Goal: Information Seeking & Learning: Learn about a topic

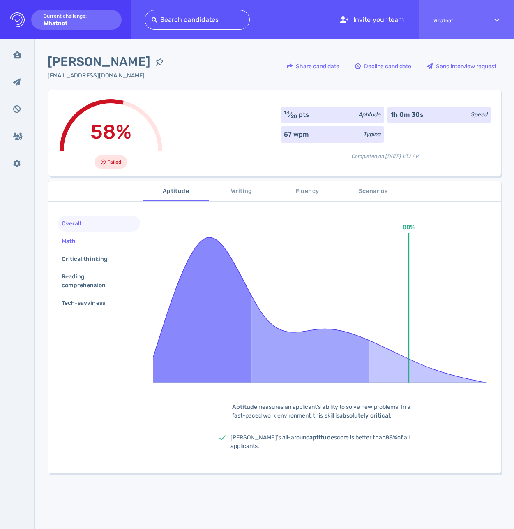
click at [83, 237] on div "Math" at bounding box center [72, 241] width 25 height 12
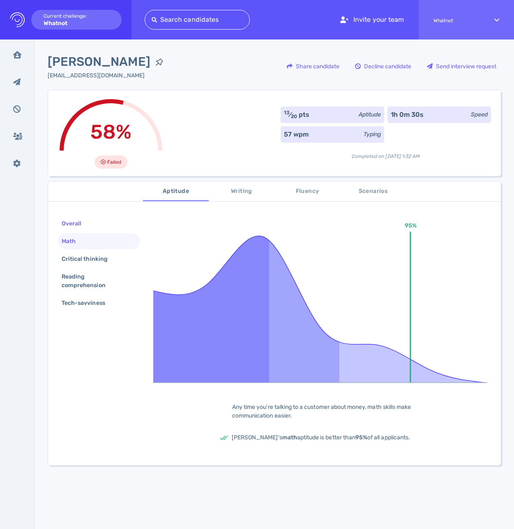
click at [83, 222] on div "Overall" at bounding box center [75, 224] width 31 height 12
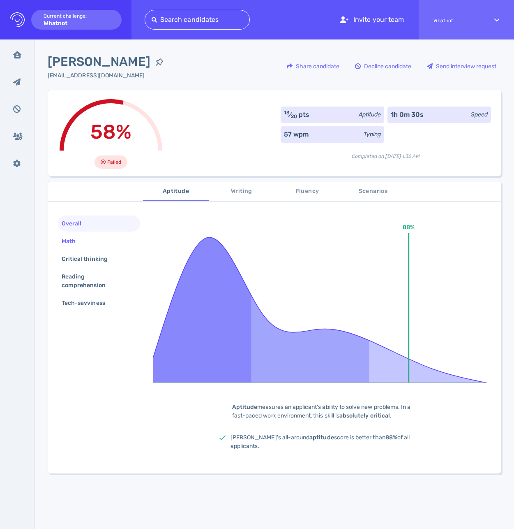
click at [86, 246] on div "Math" at bounding box center [99, 241] width 82 height 16
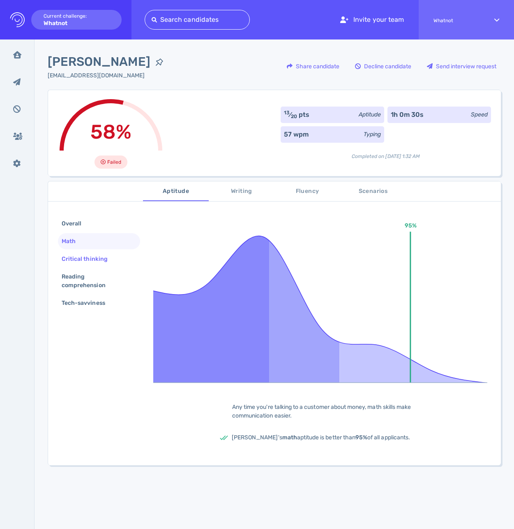
click at [91, 260] on div "Critical thinking" at bounding box center [89, 259] width 58 height 12
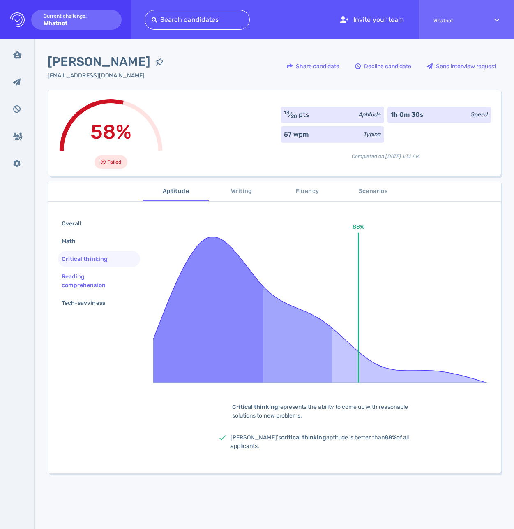
click at [90, 275] on div "Reading comprehension" at bounding box center [96, 281] width 72 height 21
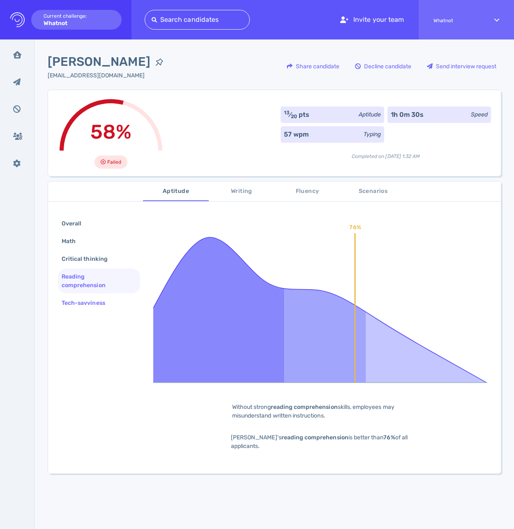
click at [95, 303] on div "Tech-savviness" at bounding box center [87, 303] width 55 height 12
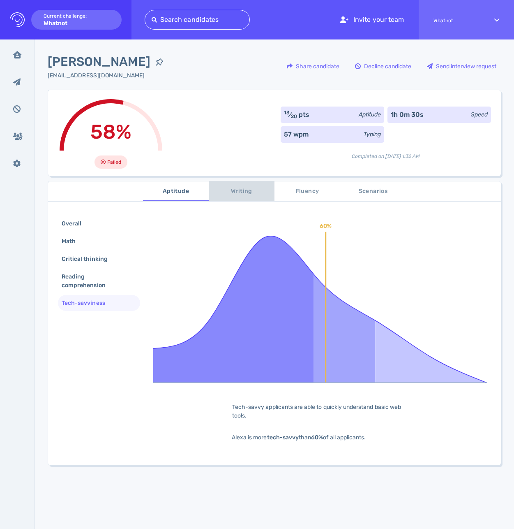
click at [236, 193] on span "Writing" at bounding box center [242, 191] width 56 height 10
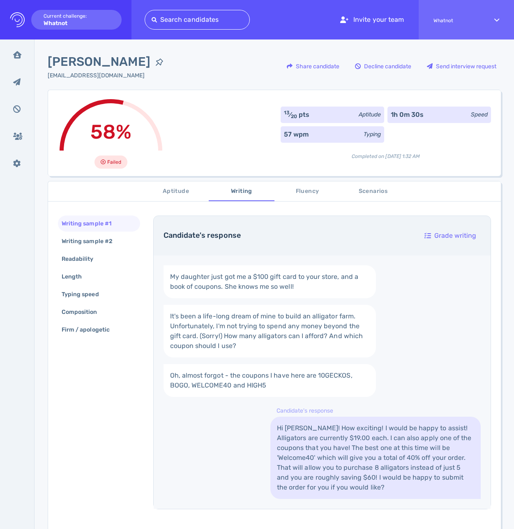
click at [174, 192] on span "Aptitude" at bounding box center [176, 191] width 56 height 10
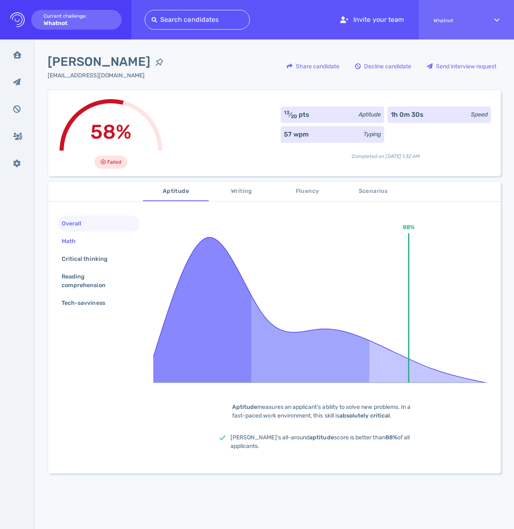
click at [78, 236] on div "Math" at bounding box center [72, 241] width 25 height 12
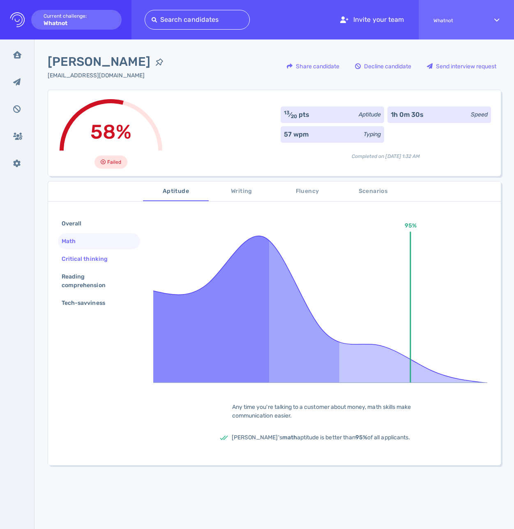
click at [81, 254] on div "Critical thinking" at bounding box center [89, 259] width 58 height 12
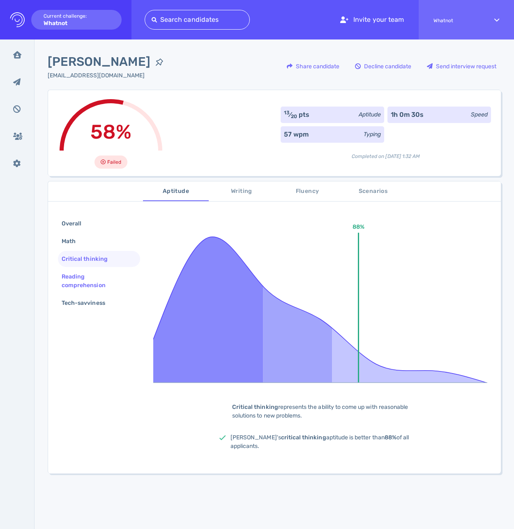
click at [85, 271] on div "Reading comprehension" at bounding box center [96, 281] width 72 height 21
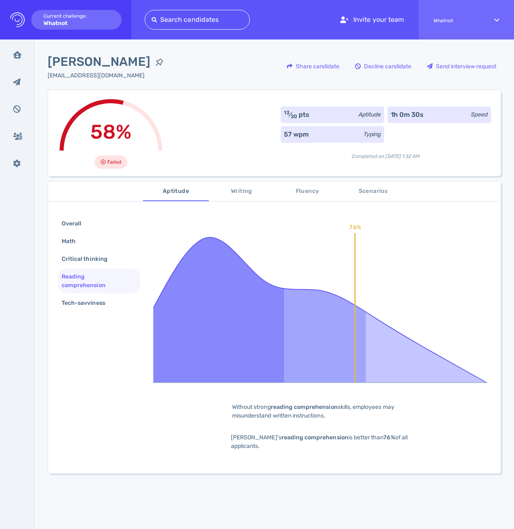
click at [92, 285] on div "Reading comprehension" at bounding box center [96, 281] width 72 height 21
click at [93, 301] on div "Tech-savviness" at bounding box center [87, 303] width 55 height 12
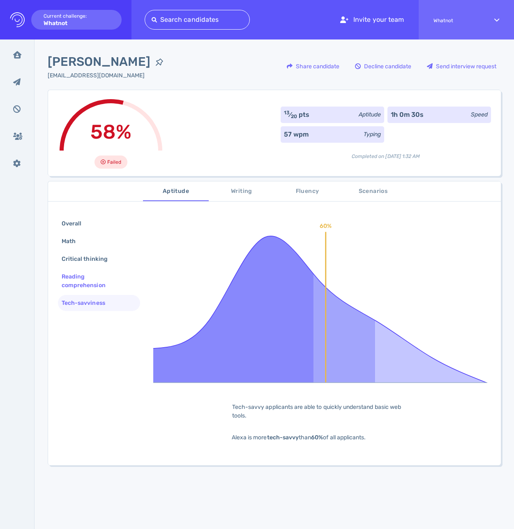
click at [91, 280] on div "Reading comprehension" at bounding box center [96, 281] width 72 height 21
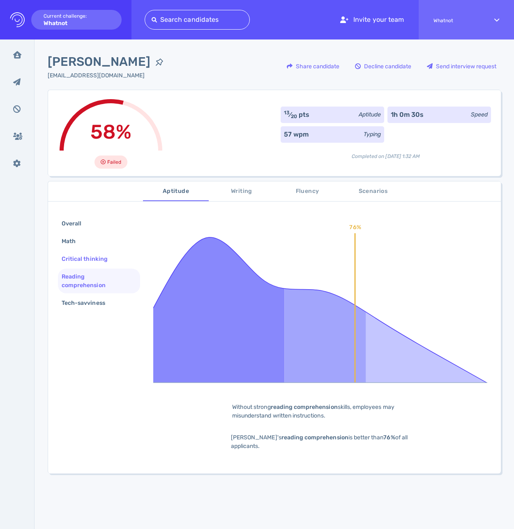
click at [92, 263] on div "Critical thinking" at bounding box center [89, 259] width 58 height 12
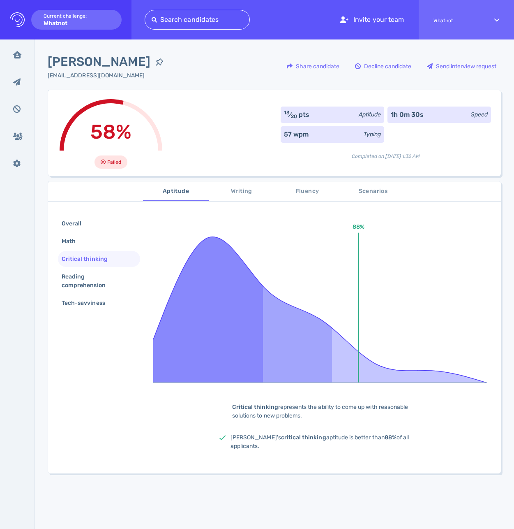
click at [183, 139] on div "58% Failed 13 ⁄ 20 pts Aptitude 1h 0m 30s Speed 57 wpm Typing Completed on Augu…" at bounding box center [275, 133] width 454 height 86
click at [248, 192] on span "Writing" at bounding box center [242, 191] width 56 height 10
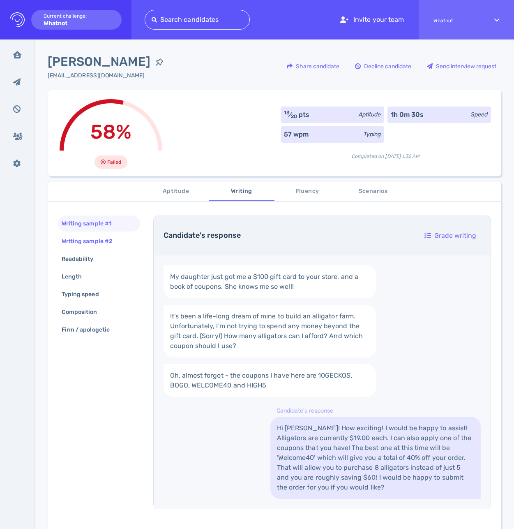
click at [104, 241] on div "Writing sample #2" at bounding box center [91, 241] width 63 height 12
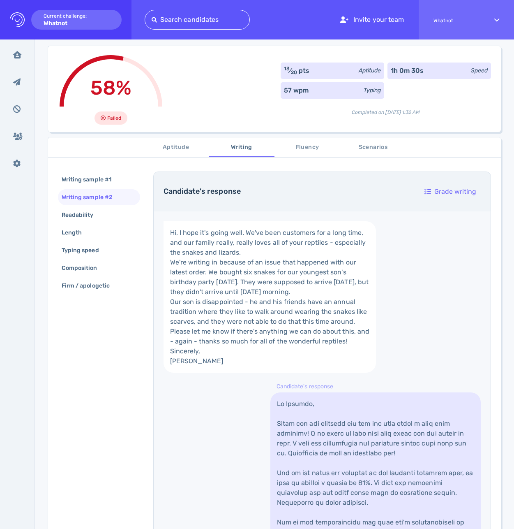
scroll to position [7, 0]
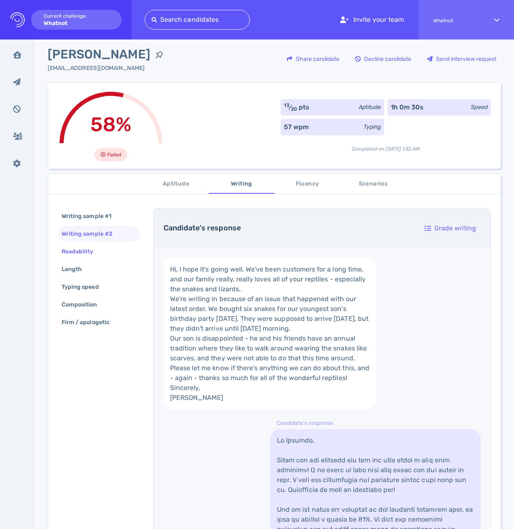
click at [84, 254] on div "Readability" at bounding box center [82, 252] width 44 height 12
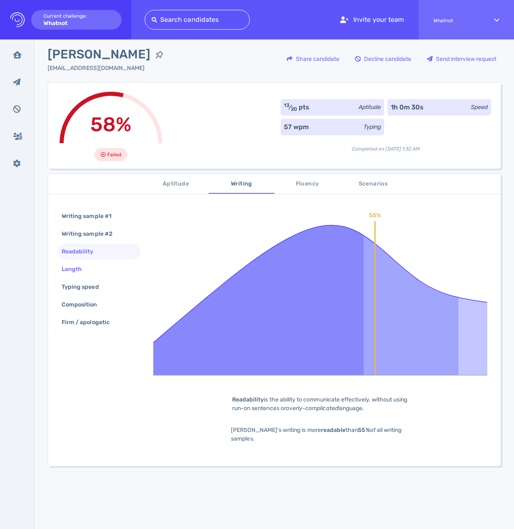
click at [83, 273] on div "Length" at bounding box center [76, 269] width 32 height 12
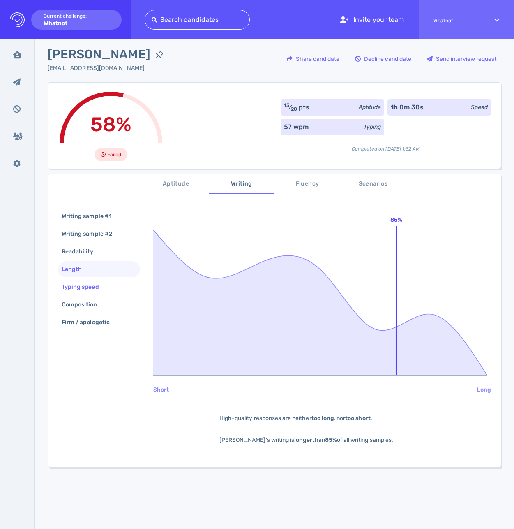
click at [87, 290] on div "Typing speed" at bounding box center [84, 287] width 49 height 12
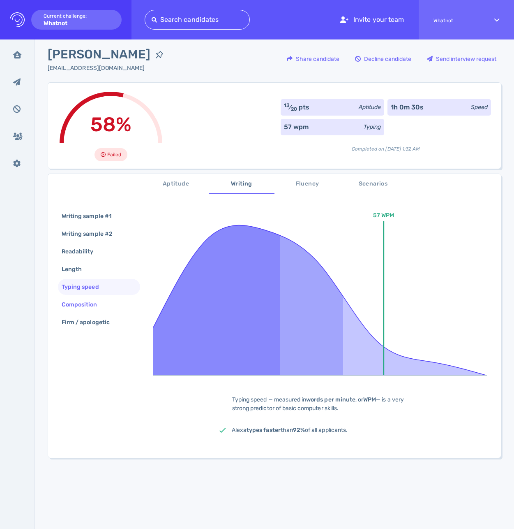
click at [86, 302] on div "Composition" at bounding box center [83, 305] width 47 height 12
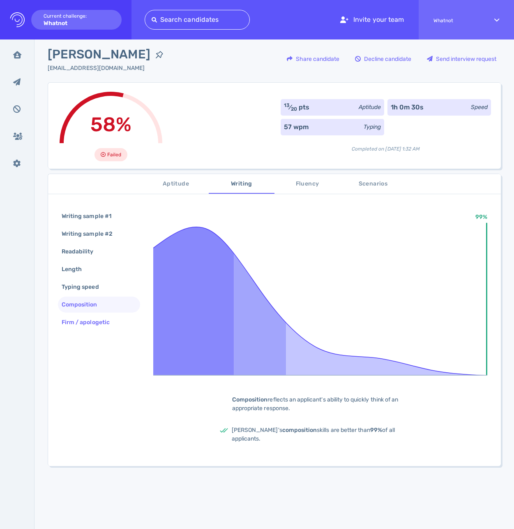
click at [89, 317] on div "Firm / apologetic" at bounding box center [90, 322] width 60 height 12
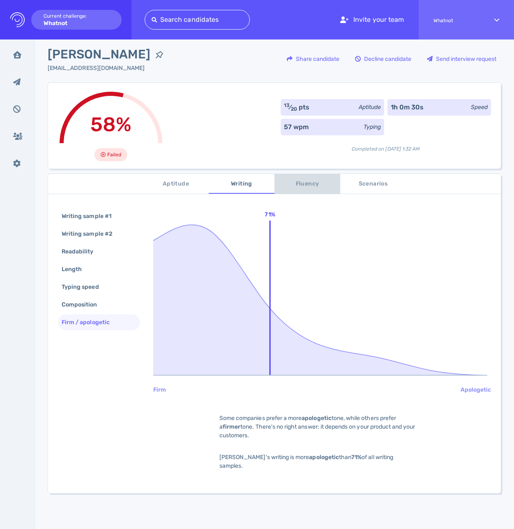
click at [315, 190] on button "Fluency" at bounding box center [308, 184] width 66 height 20
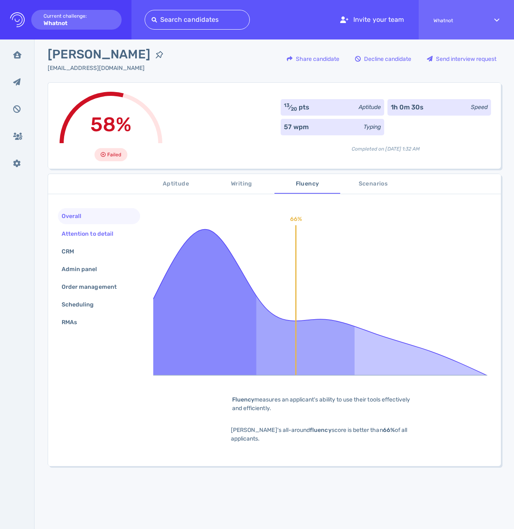
click at [83, 234] on div "Attention to detail" at bounding box center [91, 234] width 63 height 12
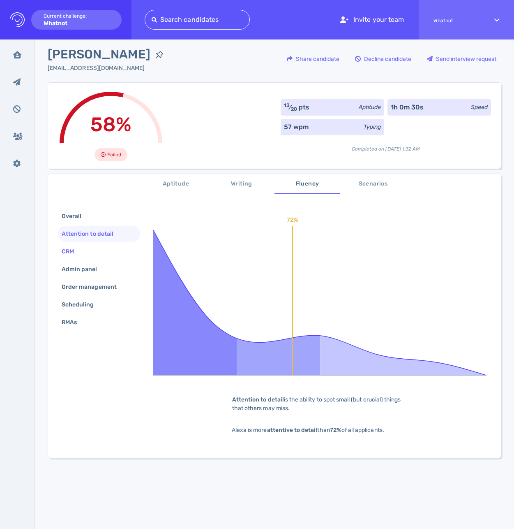
click at [81, 250] on div "CRM" at bounding box center [72, 252] width 24 height 12
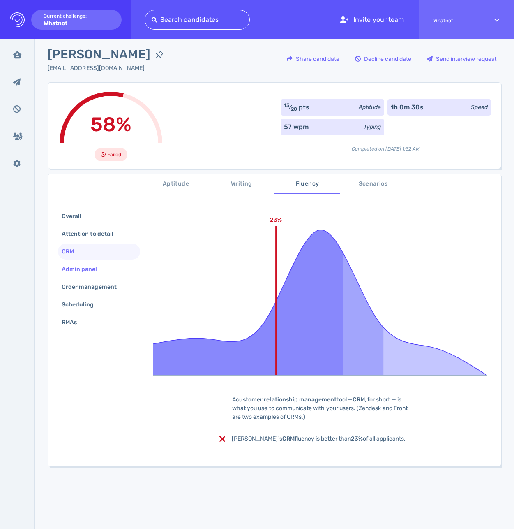
click at [86, 267] on div "Admin panel" at bounding box center [83, 269] width 47 height 12
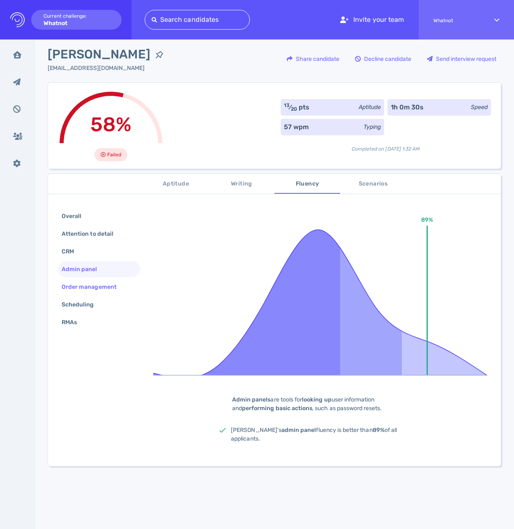
click at [90, 282] on div "Order management" at bounding box center [93, 287] width 67 height 12
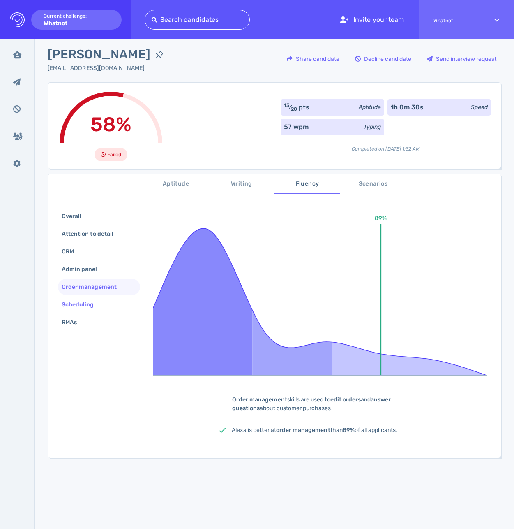
click at [89, 301] on div "Scheduling" at bounding box center [82, 305] width 44 height 12
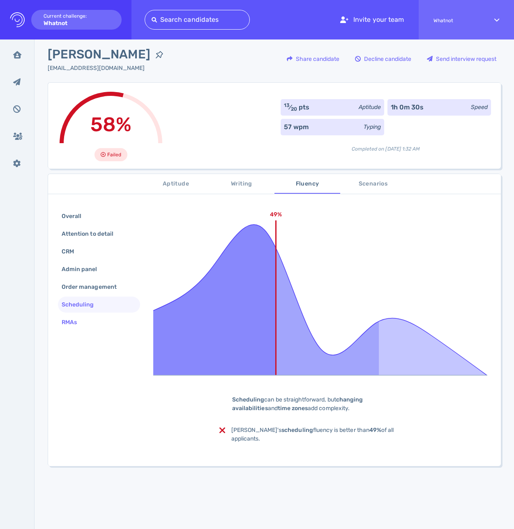
click at [81, 322] on div "RMAs" at bounding box center [73, 322] width 27 height 12
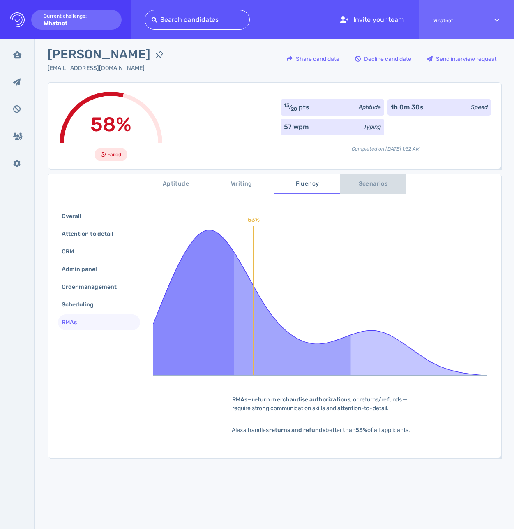
click at [374, 184] on span "Scenarios" at bounding box center [373, 184] width 56 height 10
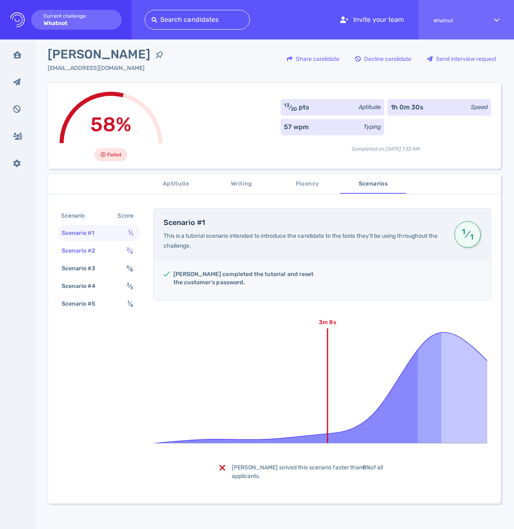
click at [85, 248] on div "Scenario #2" at bounding box center [83, 251] width 46 height 12
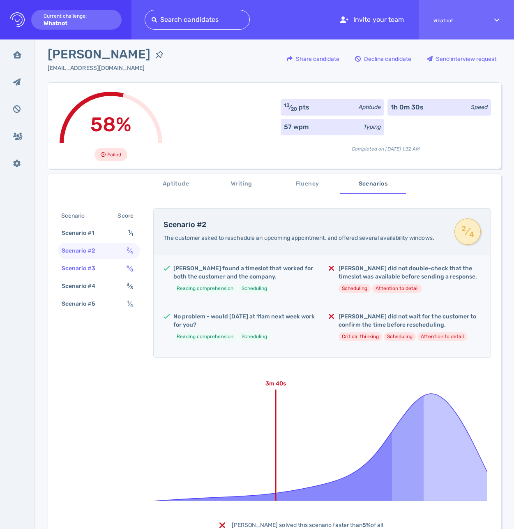
click at [89, 265] on div "Scenario #3" at bounding box center [83, 268] width 46 height 12
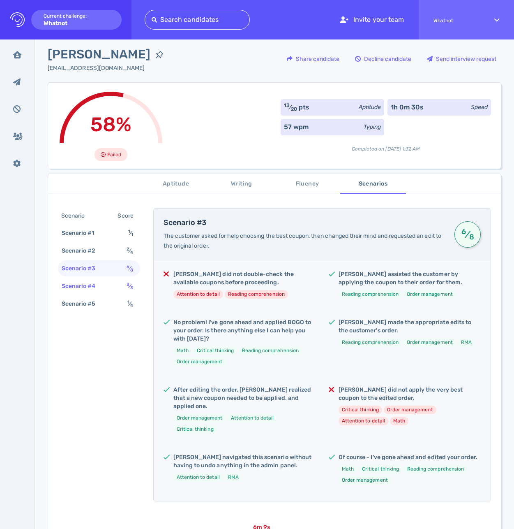
click at [93, 287] on div "Scenario #4" at bounding box center [83, 286] width 46 height 12
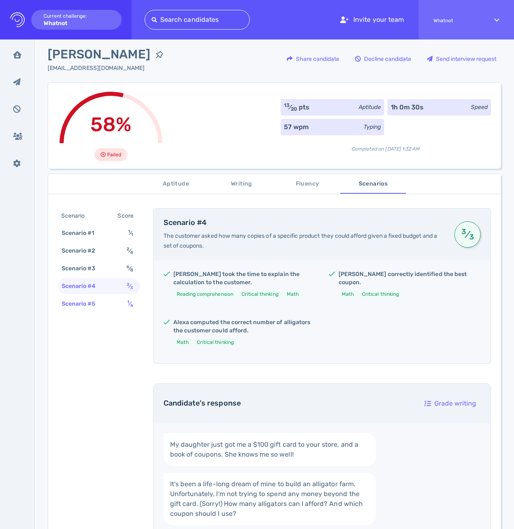
click at [81, 307] on div "Scenario #5" at bounding box center [83, 304] width 46 height 12
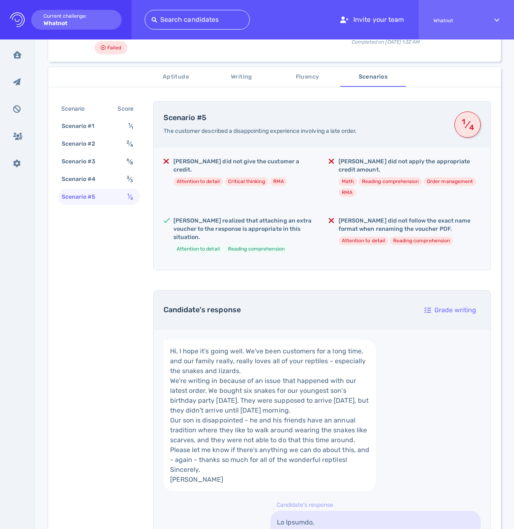
scroll to position [0, 0]
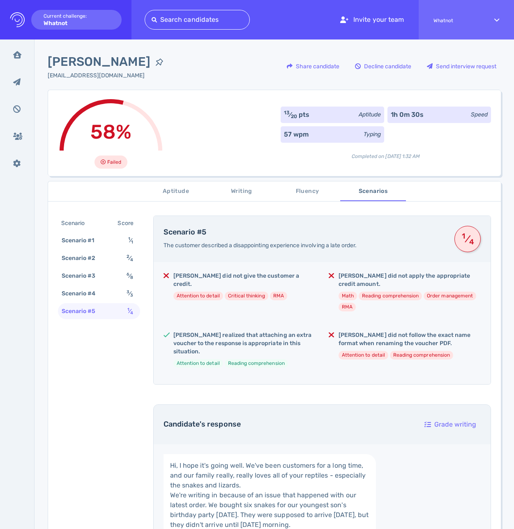
drag, startPoint x: 47, startPoint y: 60, endPoint x: 132, endPoint y: 59, distance: 84.7
copy span "Alexa Erickson"
click at [184, 191] on span "Aptitude" at bounding box center [176, 191] width 56 height 10
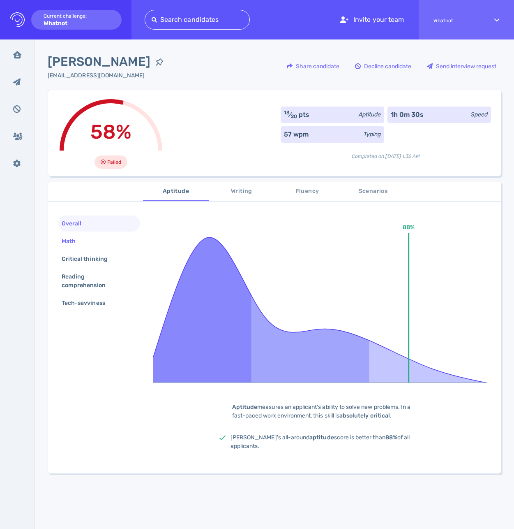
click at [79, 242] on div "Math" at bounding box center [72, 241] width 25 height 12
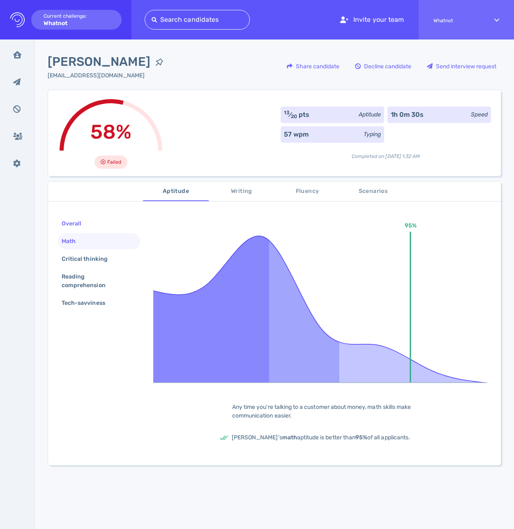
click at [79, 227] on div "Overall" at bounding box center [75, 224] width 31 height 12
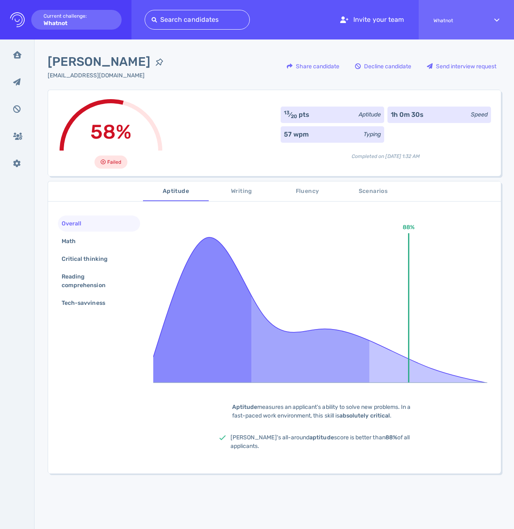
click at [243, 196] on span "Writing" at bounding box center [242, 191] width 56 height 10
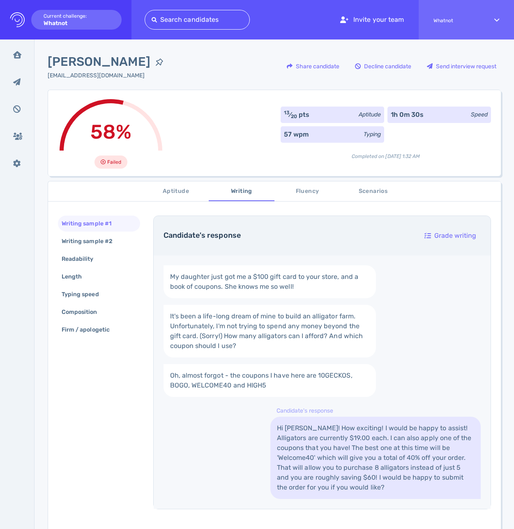
click at [129, 191] on div "Aptitude Writing Fluency Scenarios" at bounding box center [274, 191] width 453 height 20
click at [289, 197] on button "Fluency" at bounding box center [308, 191] width 66 height 20
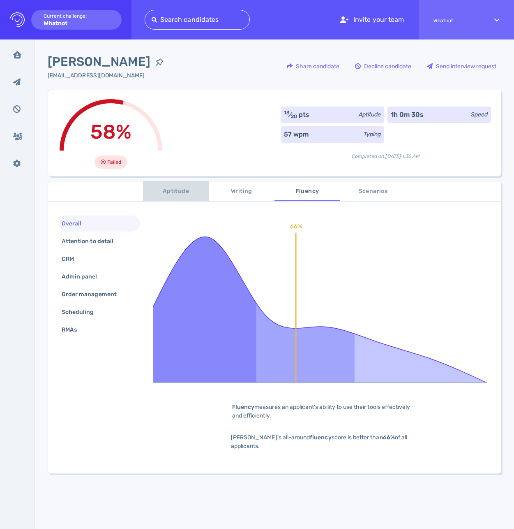
click at [175, 187] on span "Aptitude" at bounding box center [176, 191] width 56 height 10
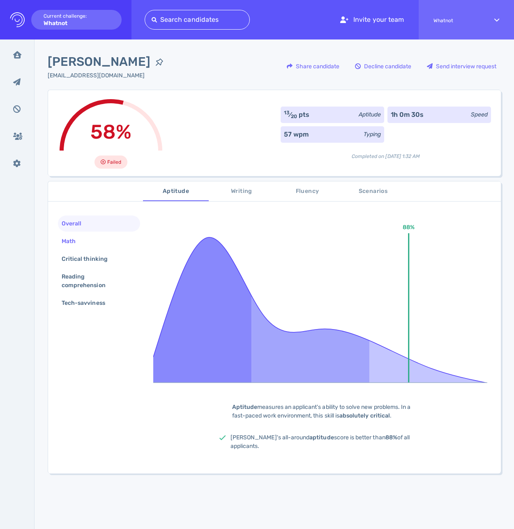
click at [79, 240] on div "Math" at bounding box center [72, 241] width 25 height 12
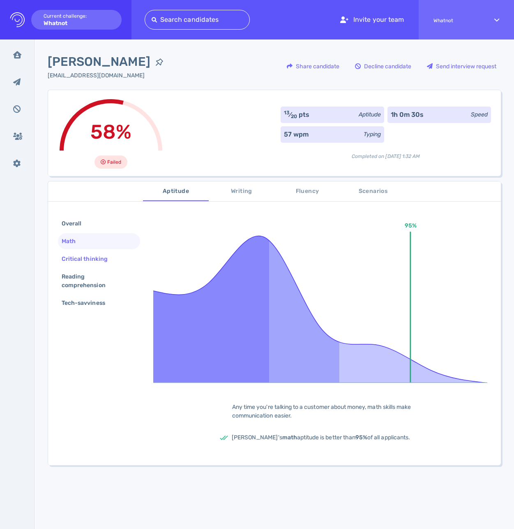
click at [87, 256] on div "Critical thinking" at bounding box center [89, 259] width 58 height 12
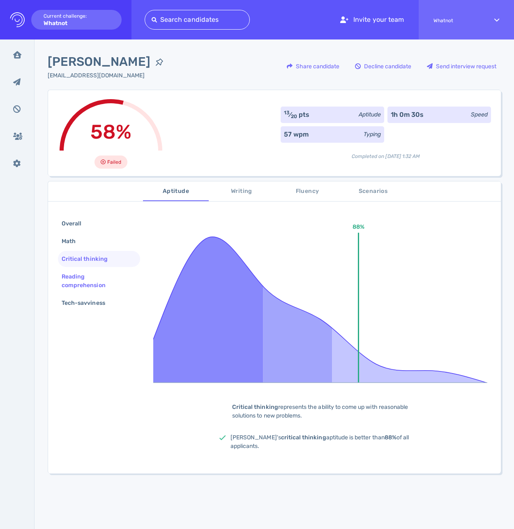
click at [85, 270] on div "Reading comprehension" at bounding box center [99, 281] width 82 height 25
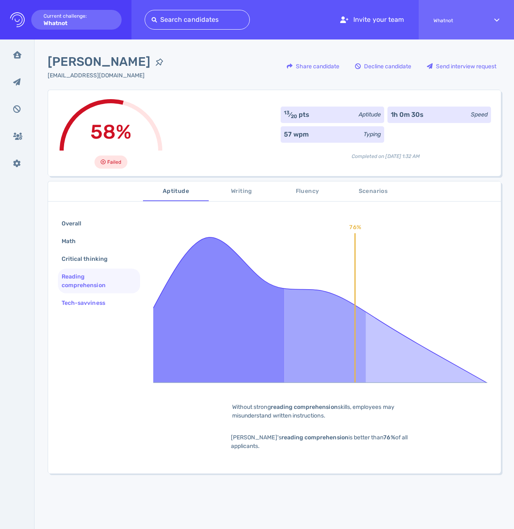
click at [91, 304] on div "Tech-savviness" at bounding box center [87, 303] width 55 height 12
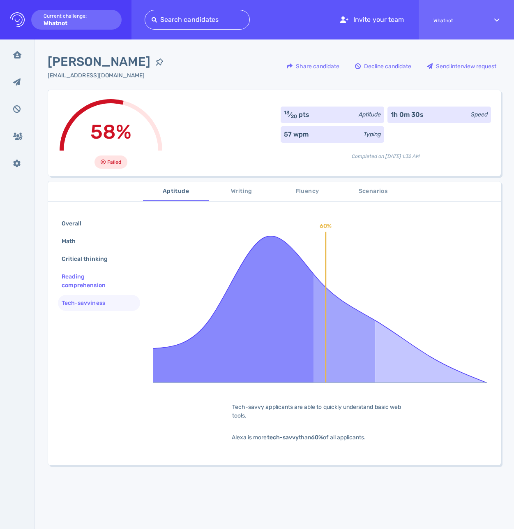
click at [86, 281] on div "Reading comprehension" at bounding box center [96, 281] width 72 height 21
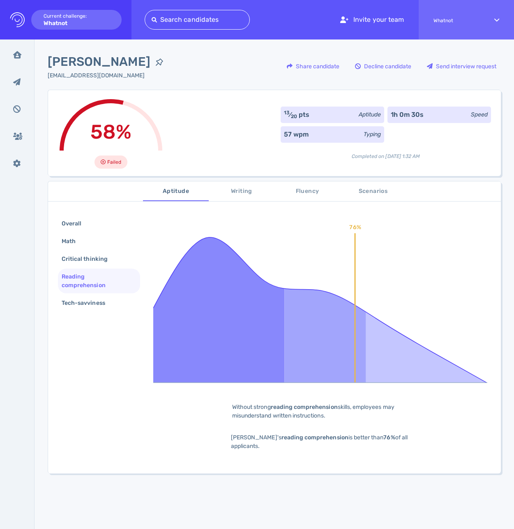
click at [243, 191] on span "Writing" at bounding box center [242, 191] width 56 height 10
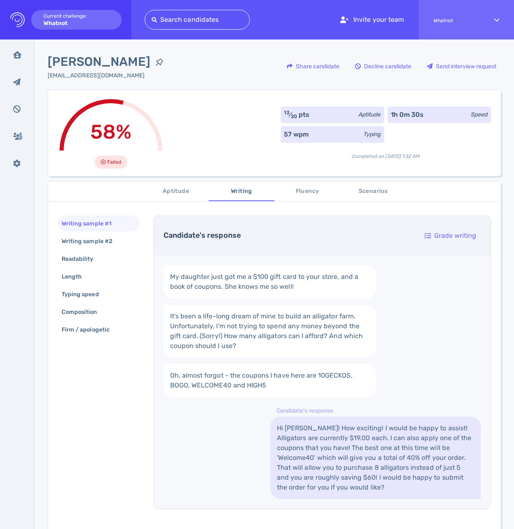
scroll to position [32, 0]
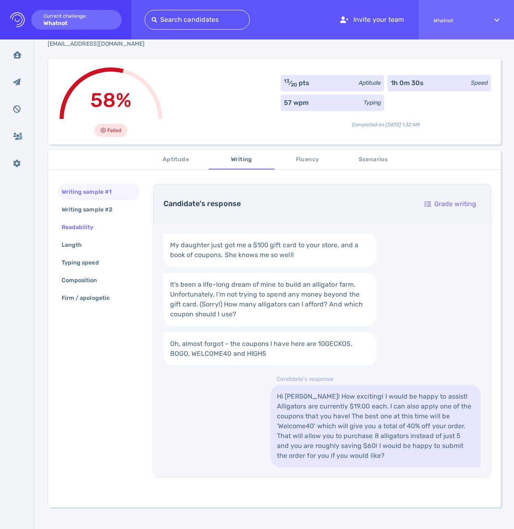
click at [88, 228] on div "Readability" at bounding box center [82, 227] width 44 height 12
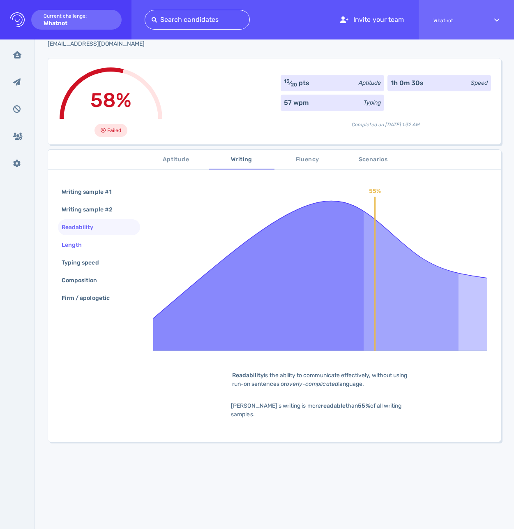
click at [80, 246] on div "Length" at bounding box center [76, 245] width 32 height 12
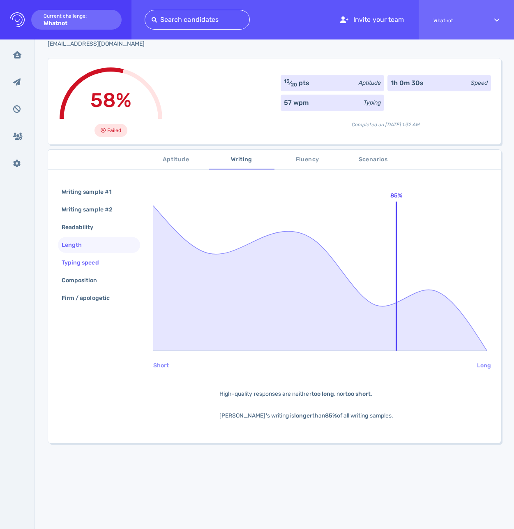
click at [84, 259] on div "Typing speed" at bounding box center [84, 263] width 49 height 12
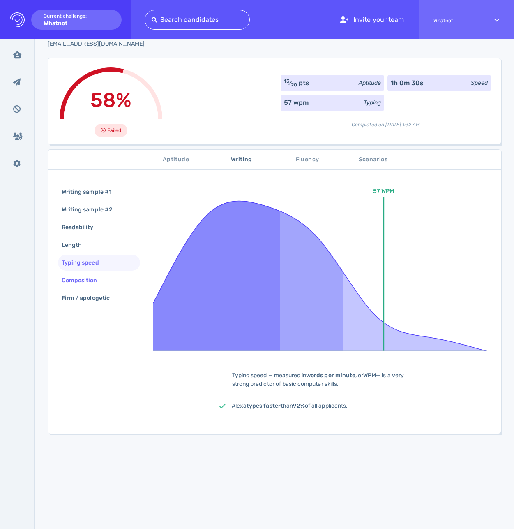
click at [94, 279] on div "Composition" at bounding box center [83, 280] width 47 height 12
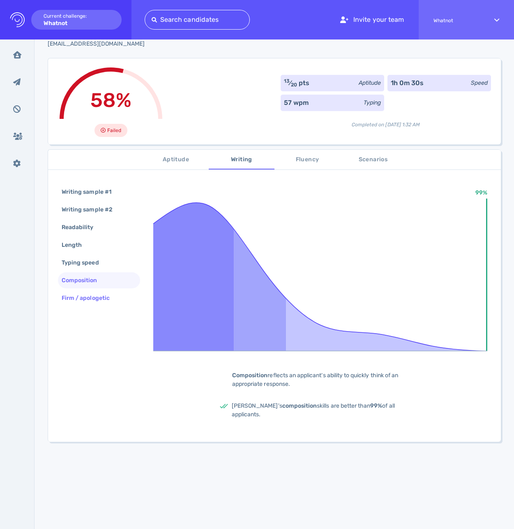
click at [98, 299] on div "Firm / apologetic" at bounding box center [90, 298] width 60 height 12
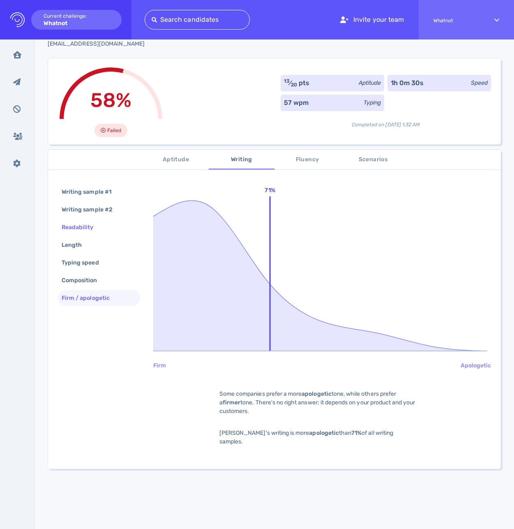
click at [92, 227] on div "Readability" at bounding box center [82, 227] width 44 height 12
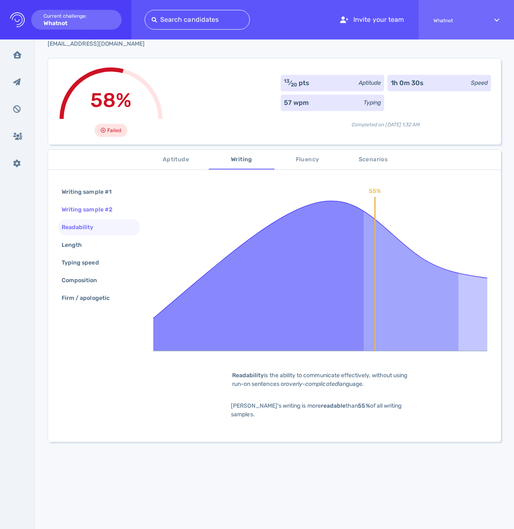
click at [97, 207] on div "Writing sample #2" at bounding box center [91, 210] width 63 height 12
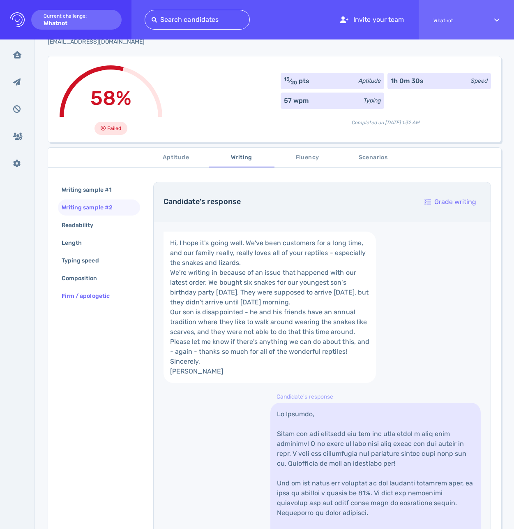
scroll to position [0, 0]
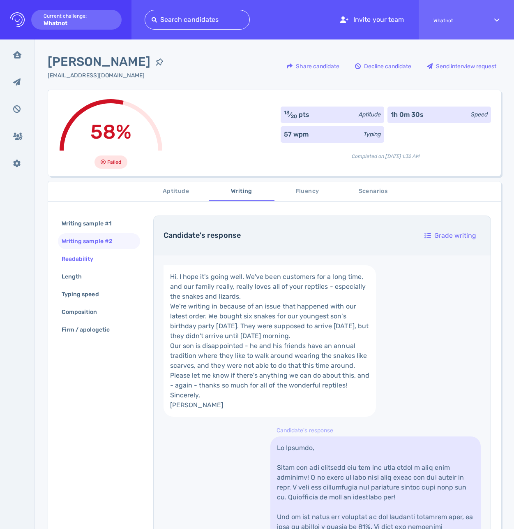
click at [86, 263] on div "Readability" at bounding box center [82, 259] width 44 height 12
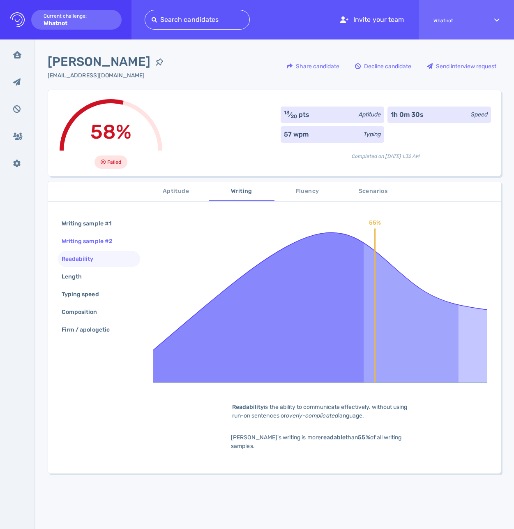
click at [93, 239] on div "Writing sample #2" at bounding box center [91, 241] width 63 height 12
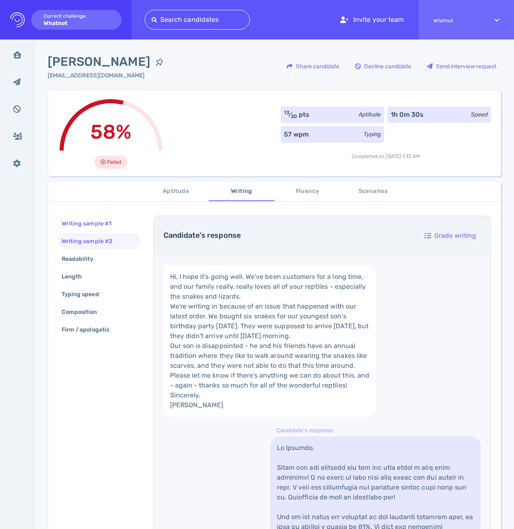
click at [101, 226] on div "Writing sample #1" at bounding box center [90, 224] width 61 height 12
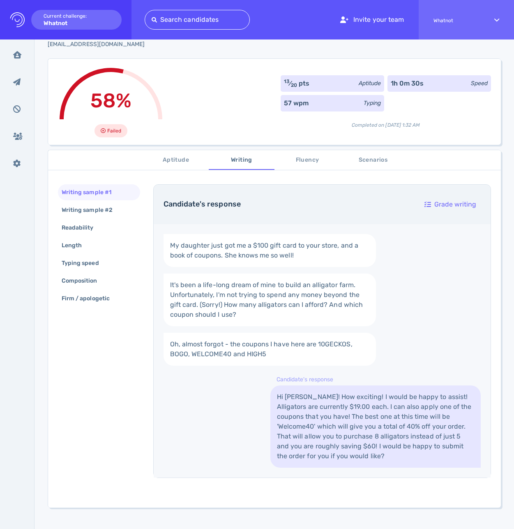
scroll to position [32, 0]
click at [276, 310] on link "It's been a life-long dream of mine to build an alligator farm. Unfortunately, …" at bounding box center [270, 299] width 213 height 53
click at [84, 217] on div "Writing sample #2" at bounding box center [99, 210] width 82 height 16
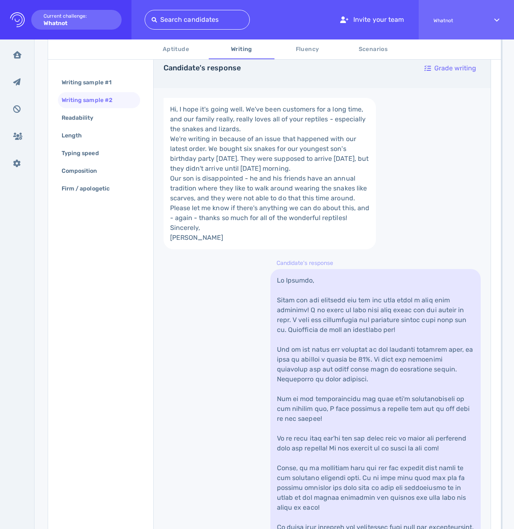
scroll to position [69, 0]
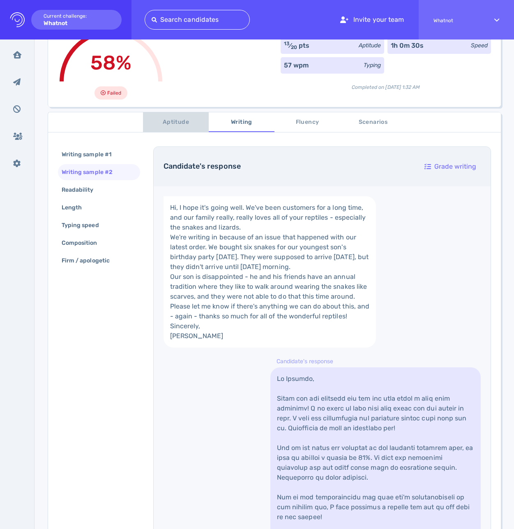
click at [171, 123] on span "Aptitude" at bounding box center [176, 122] width 56 height 10
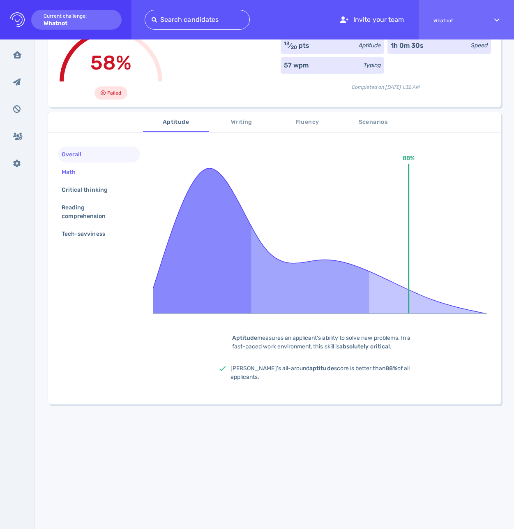
click at [90, 168] on div "Math" at bounding box center [99, 172] width 82 height 16
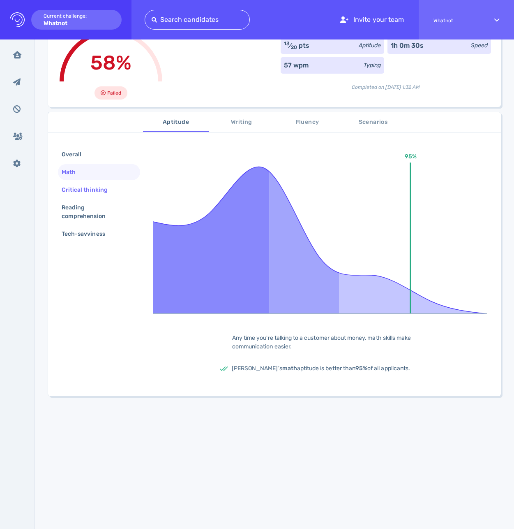
click at [90, 184] on div "Critical thinking" at bounding box center [89, 190] width 58 height 12
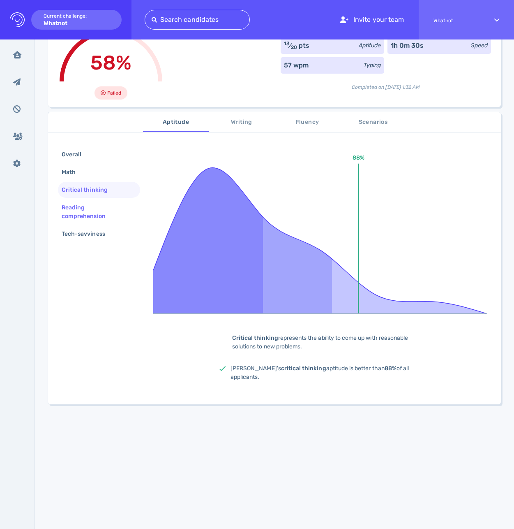
click at [93, 212] on div "Reading comprehension" at bounding box center [96, 212] width 72 height 21
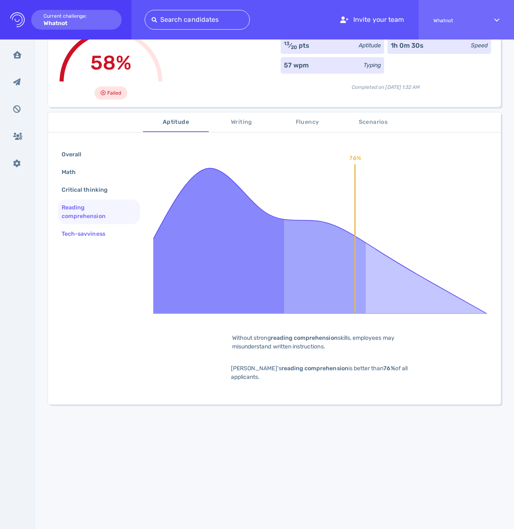
click at [89, 228] on div "Tech-savviness" at bounding box center [87, 234] width 55 height 12
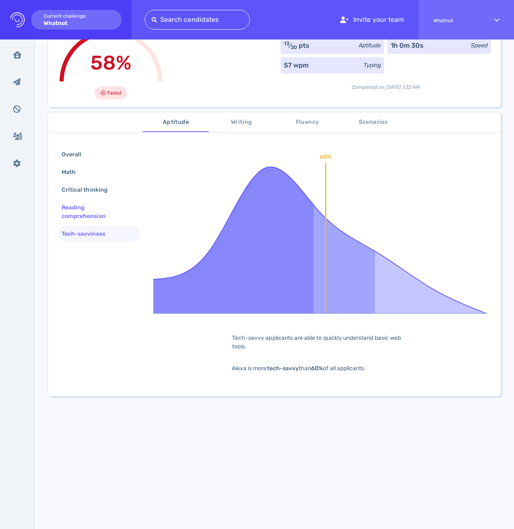
click at [86, 213] on div "Reading comprehension" at bounding box center [96, 212] width 72 height 21
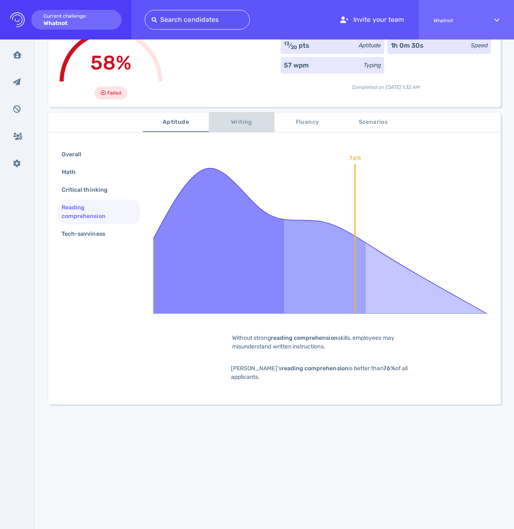
click at [241, 120] on span "Writing" at bounding box center [242, 122] width 56 height 10
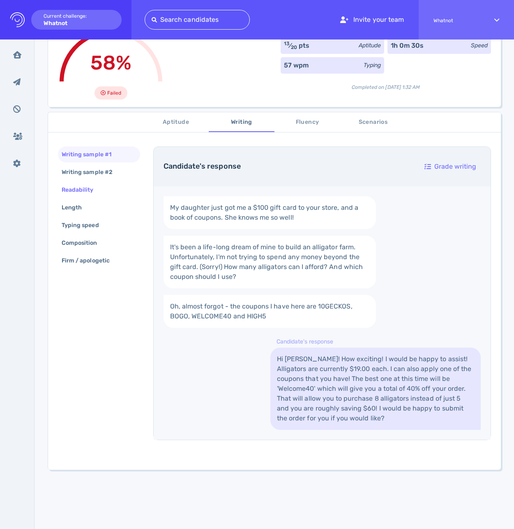
click at [85, 193] on div "Readability" at bounding box center [82, 190] width 44 height 12
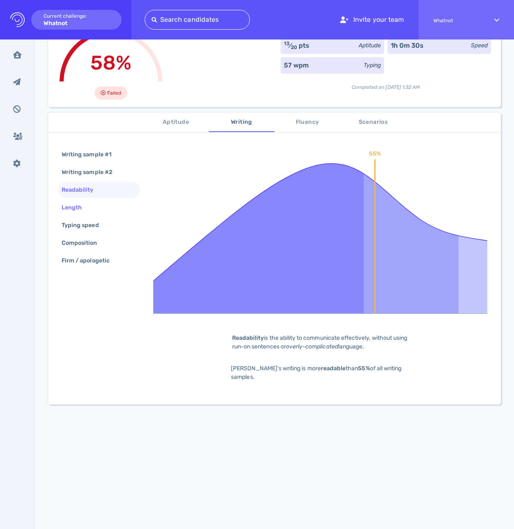
click at [88, 208] on div "Length" at bounding box center [76, 208] width 32 height 12
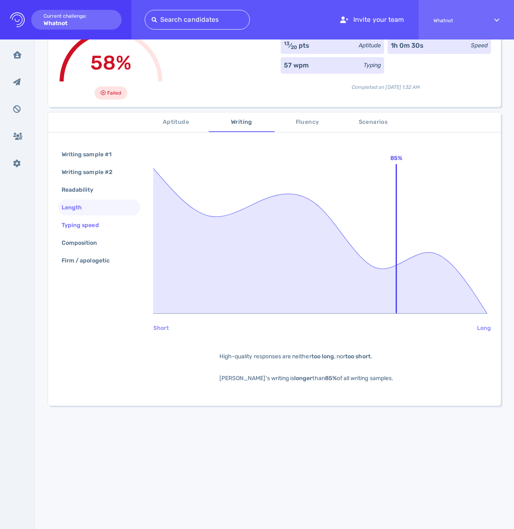
click at [89, 223] on div "Typing speed" at bounding box center [84, 225] width 49 height 12
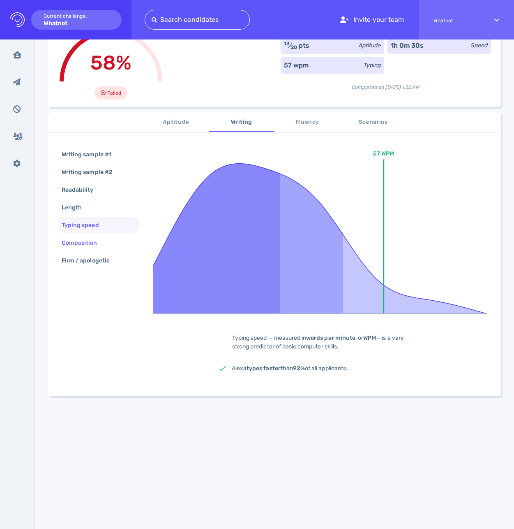
click at [98, 248] on div "Composition" at bounding box center [83, 243] width 47 height 12
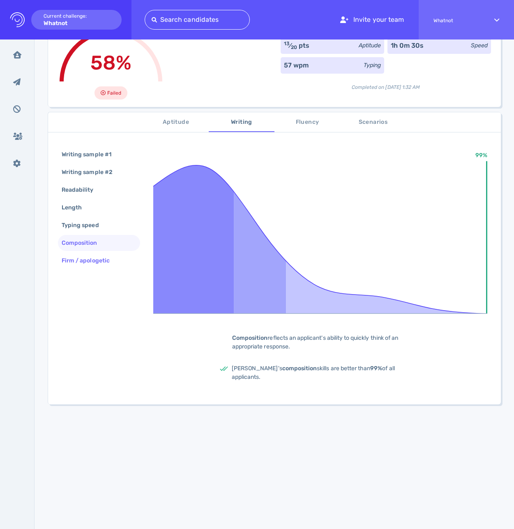
click at [93, 259] on div "Firm / apologetic" at bounding box center [90, 261] width 60 height 12
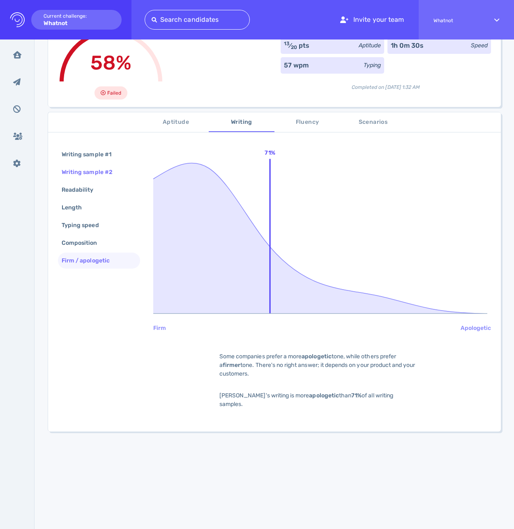
click at [100, 165] on div "Writing sample #2" at bounding box center [99, 172] width 82 height 16
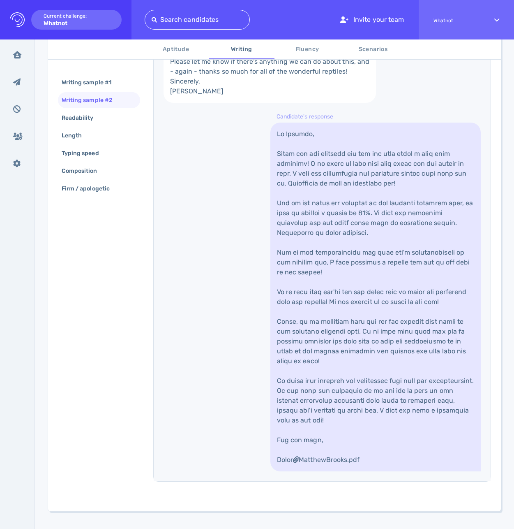
scroll to position [294, 0]
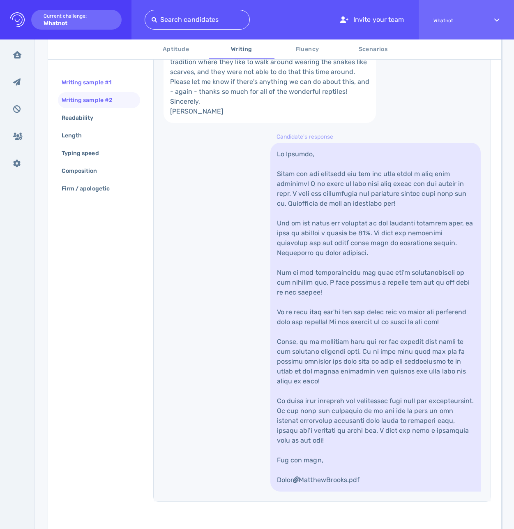
click at [93, 84] on div "Writing sample #1" at bounding box center [90, 82] width 61 height 12
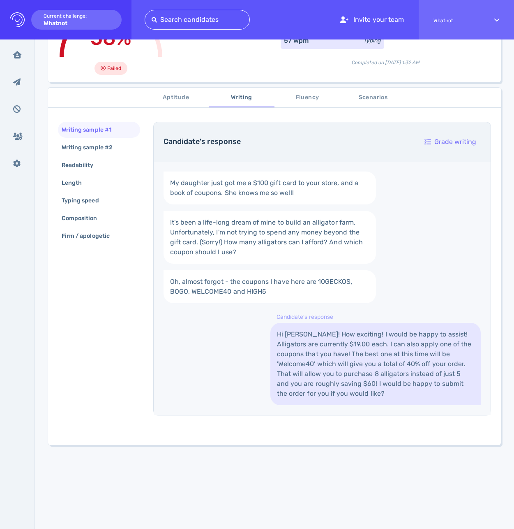
scroll to position [3, 0]
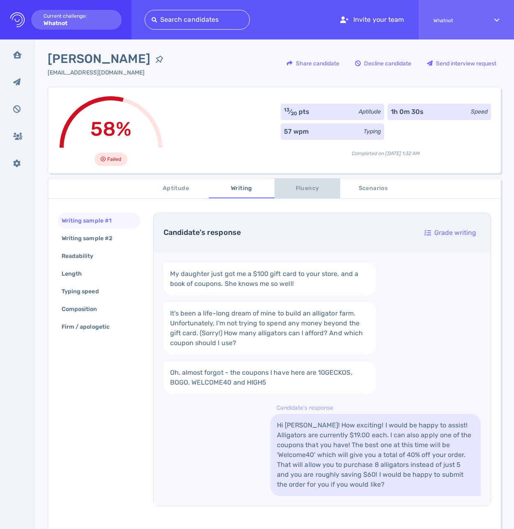
click at [300, 188] on span "Fluency" at bounding box center [308, 188] width 56 height 10
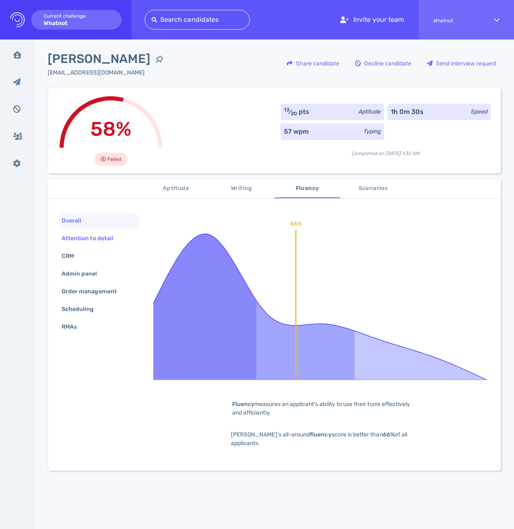
click at [103, 239] on div "Attention to detail" at bounding box center [91, 238] width 63 height 12
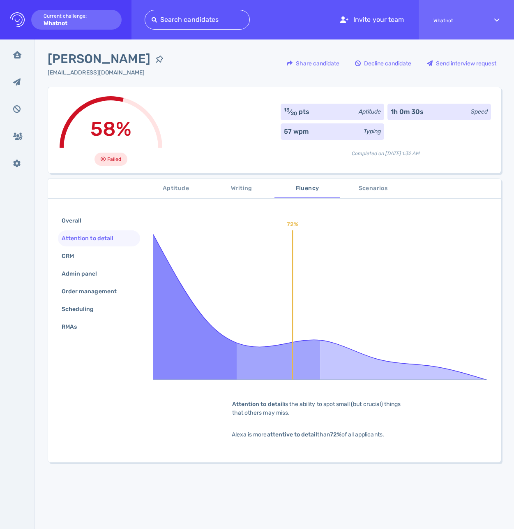
click at [365, 195] on button "Scenarios" at bounding box center [373, 188] width 66 height 20
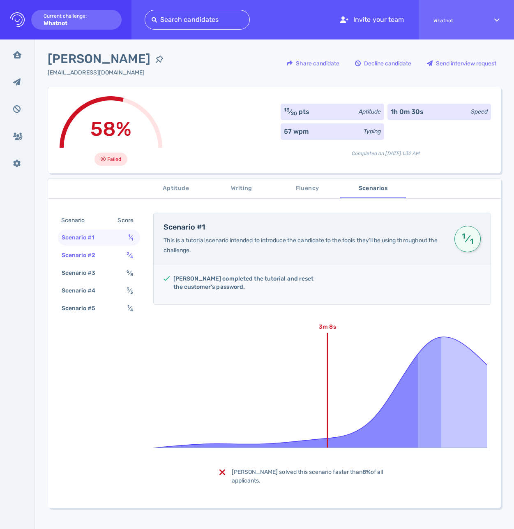
click at [104, 259] on div "Scenario #2" at bounding box center [83, 255] width 46 height 12
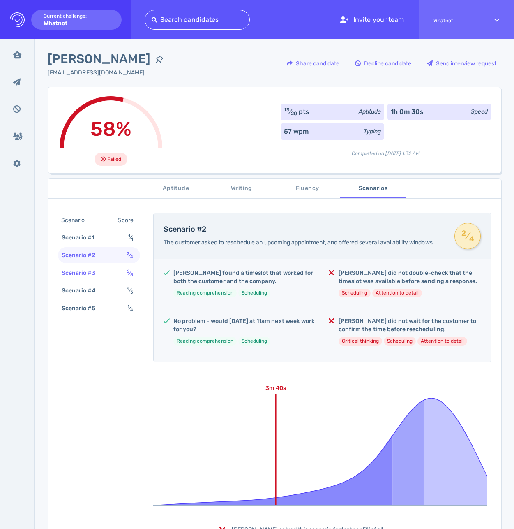
click at [84, 271] on div "Scenario #3" at bounding box center [83, 273] width 46 height 12
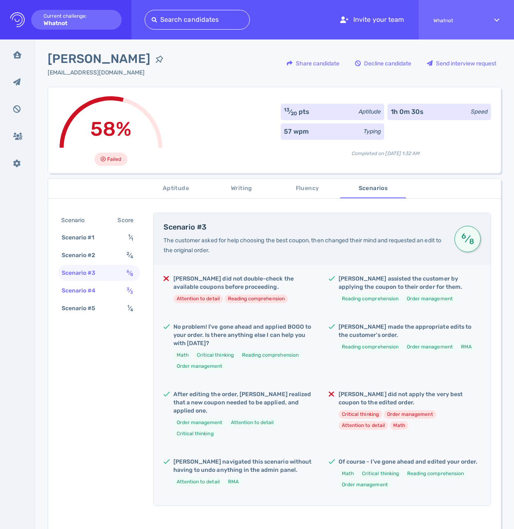
click at [101, 290] on div "Scenario #4" at bounding box center [83, 291] width 46 height 12
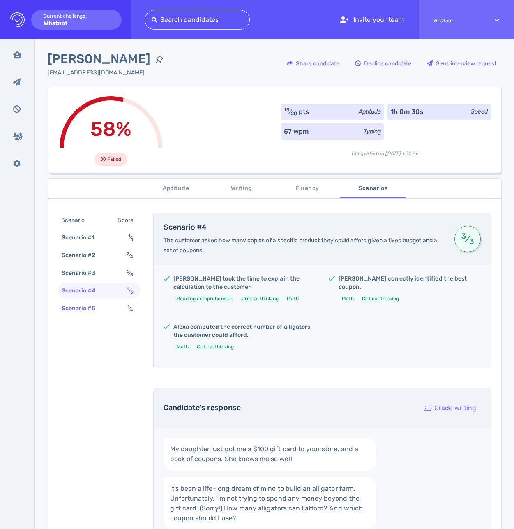
click at [111, 313] on div "Scenario #5 1 ⁄ 4" at bounding box center [99, 308] width 82 height 16
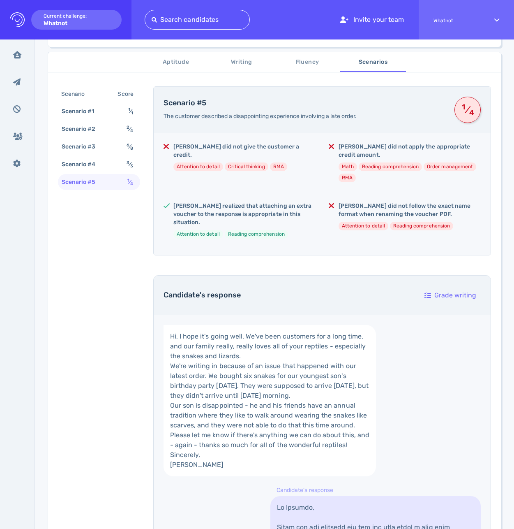
scroll to position [49, 0]
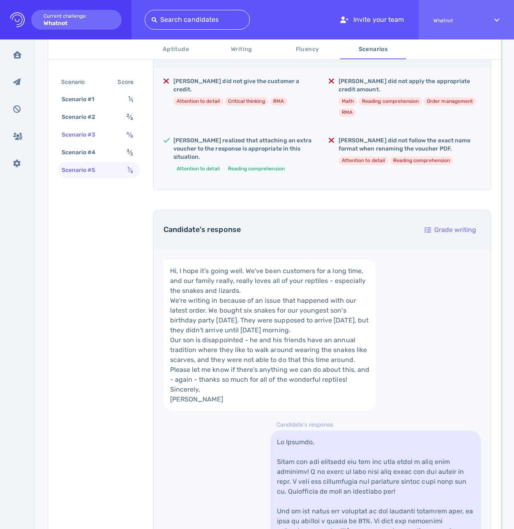
click at [95, 140] on div "Scenario #3" at bounding box center [83, 135] width 46 height 12
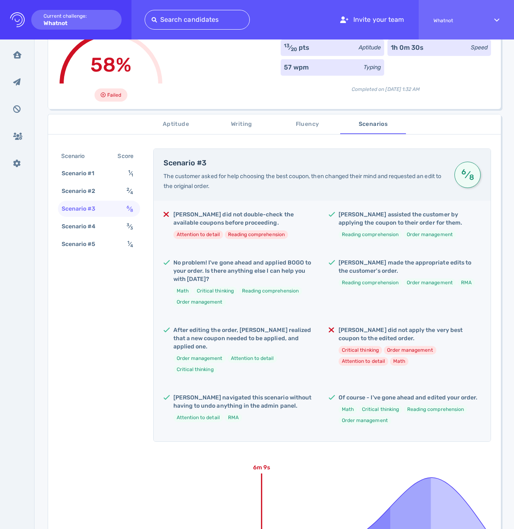
scroll to position [64, 0]
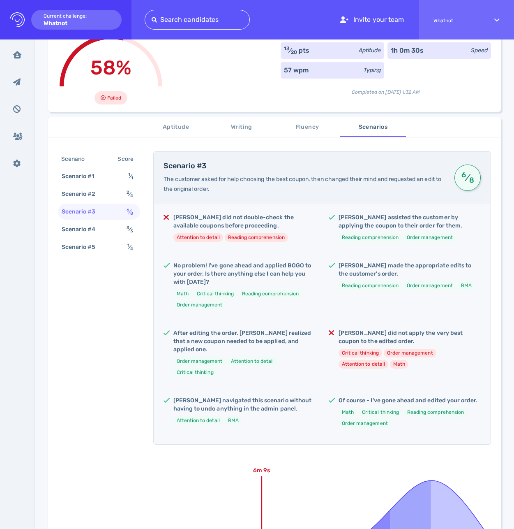
click at [171, 126] on span "Aptitude" at bounding box center [176, 127] width 56 height 10
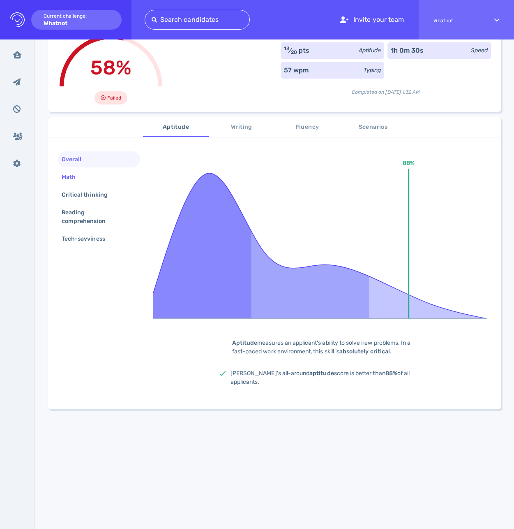
click at [80, 179] on div "Math" at bounding box center [72, 177] width 25 height 12
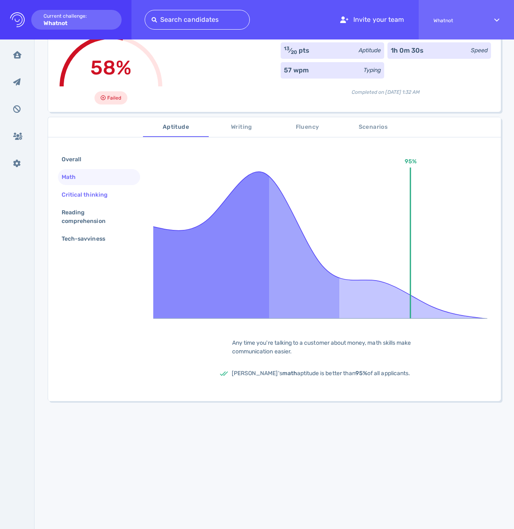
click at [83, 192] on div "Critical thinking" at bounding box center [89, 195] width 58 height 12
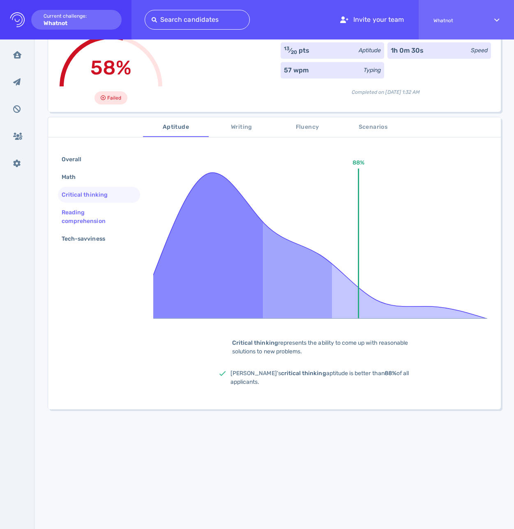
click at [85, 207] on div "Reading comprehension" at bounding box center [96, 216] width 72 height 21
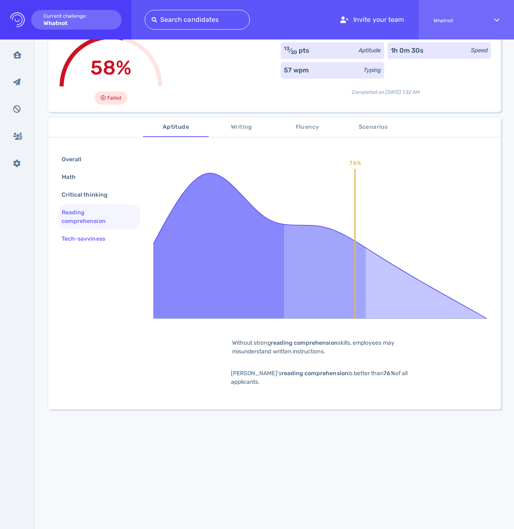
click at [90, 236] on div "Tech-savviness" at bounding box center [87, 239] width 55 height 12
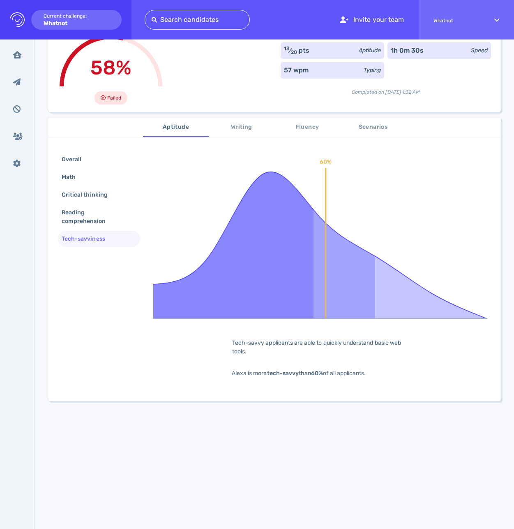
click at [236, 126] on span "Writing" at bounding box center [242, 127] width 56 height 10
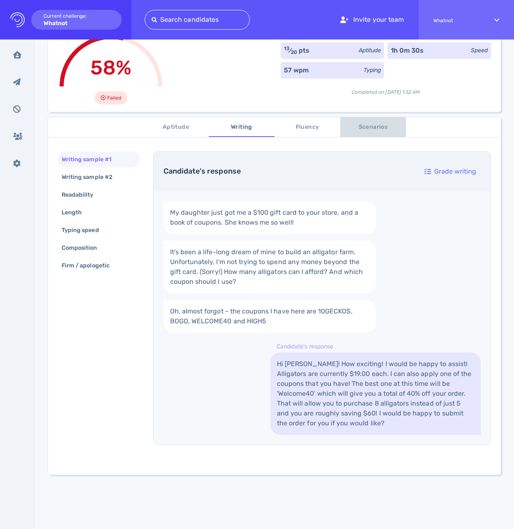
click at [368, 127] on span "Scenarios" at bounding box center [373, 127] width 56 height 10
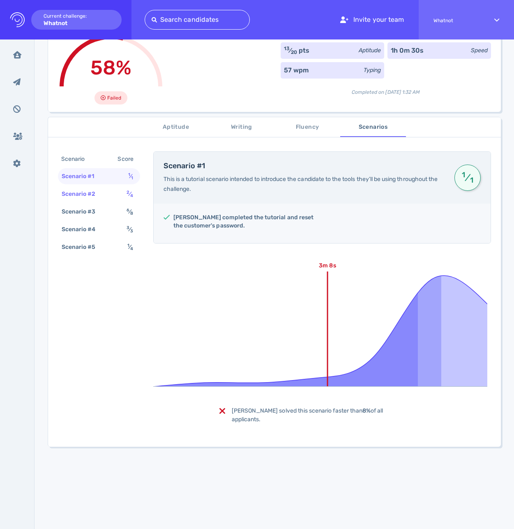
click at [98, 198] on div "Scenario #2" at bounding box center [83, 194] width 46 height 12
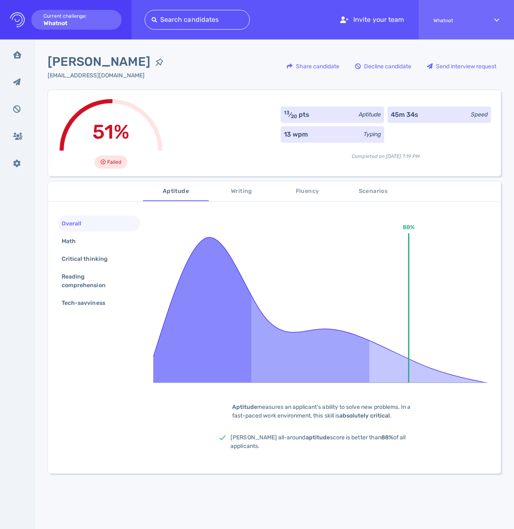
click at [222, 190] on span "Writing" at bounding box center [242, 191] width 56 height 10
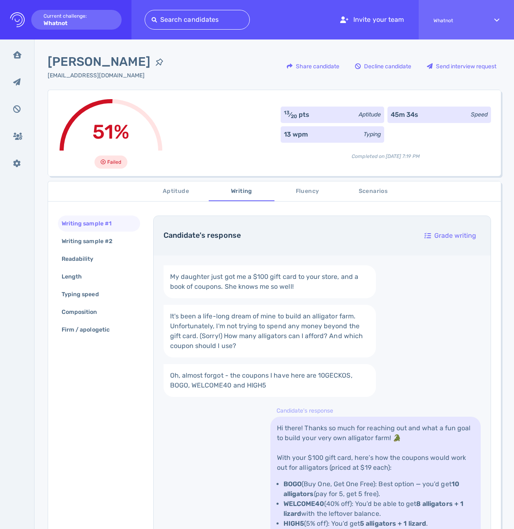
scroll to position [152, 0]
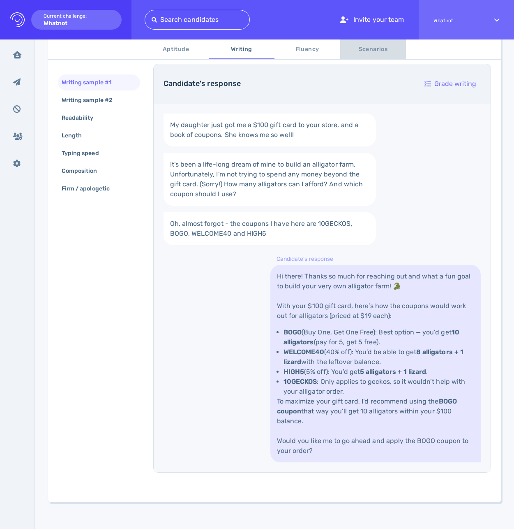
click at [381, 49] on span "Scenarios" at bounding box center [373, 49] width 56 height 10
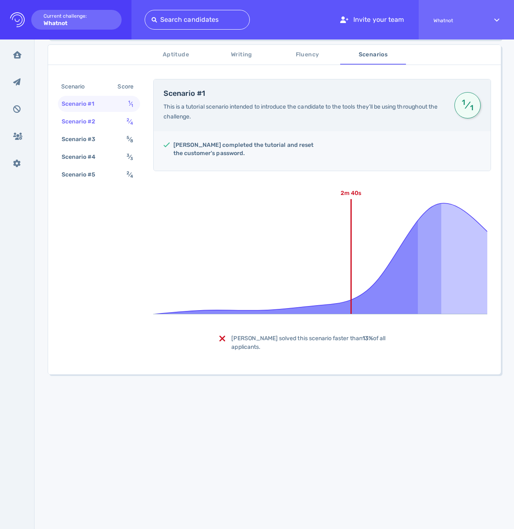
click at [94, 123] on div "Scenario #2" at bounding box center [83, 122] width 46 height 12
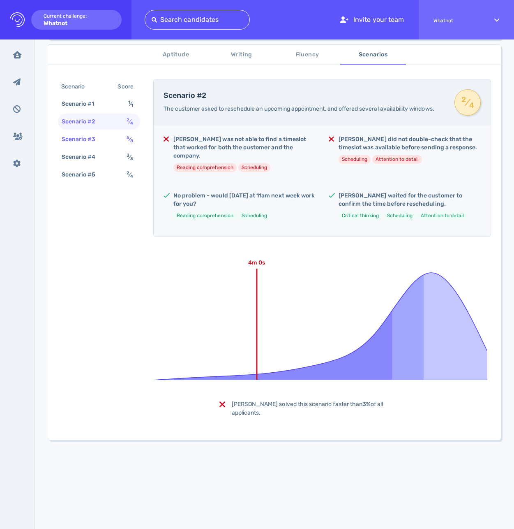
click at [96, 144] on div "Scenario #3" at bounding box center [83, 139] width 46 height 12
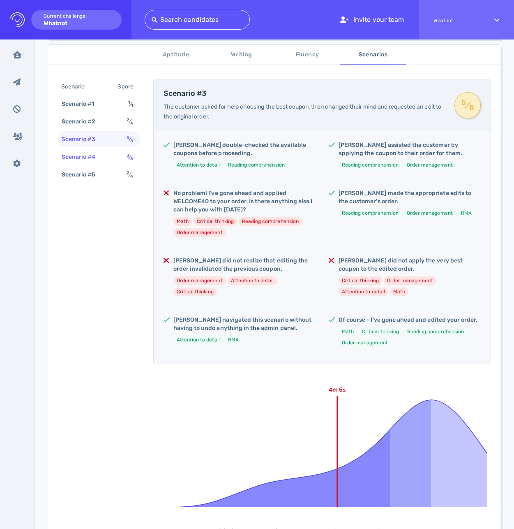
click at [98, 163] on div "Scenario #4 3 ⁄ 3" at bounding box center [99, 157] width 82 height 16
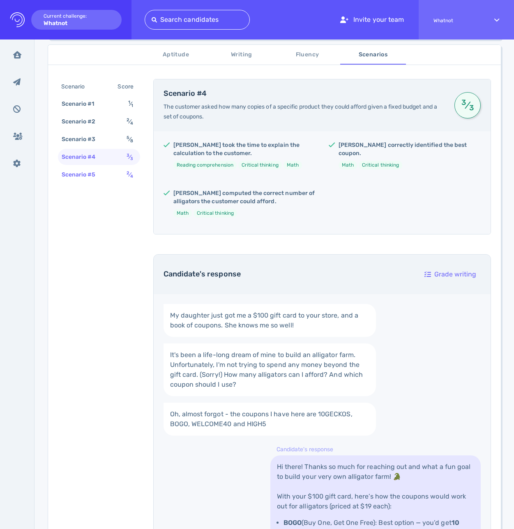
click at [95, 176] on div "Scenario #5" at bounding box center [83, 175] width 46 height 12
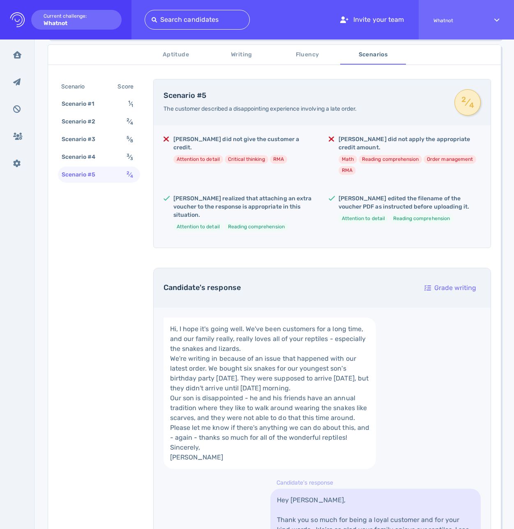
scroll to position [136, 0]
click at [101, 229] on div "Scenario Score Scenario #1 1 ⁄ 1 Scenario #2 2 ⁄ 4 Scenario #3 5 ⁄ 8 Scenario #…" at bounding box center [274, 530] width 453 height 922
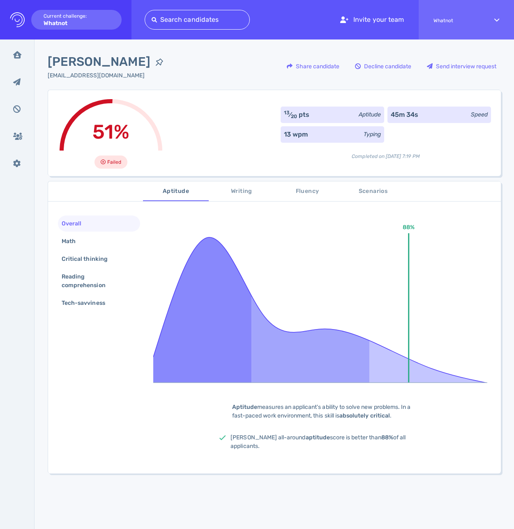
click at [243, 195] on span "Writing" at bounding box center [242, 191] width 56 height 10
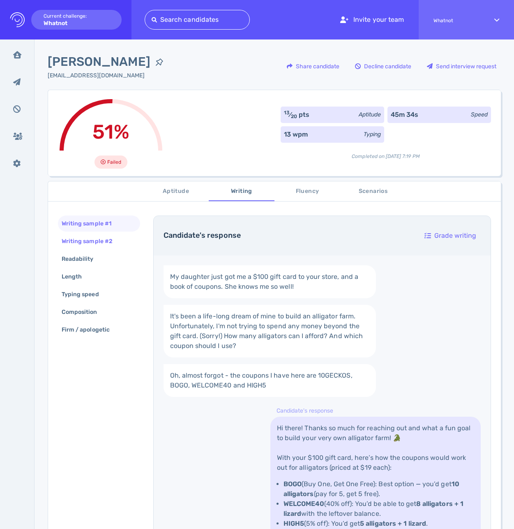
click at [89, 243] on div "Writing sample #2" at bounding box center [91, 241] width 63 height 12
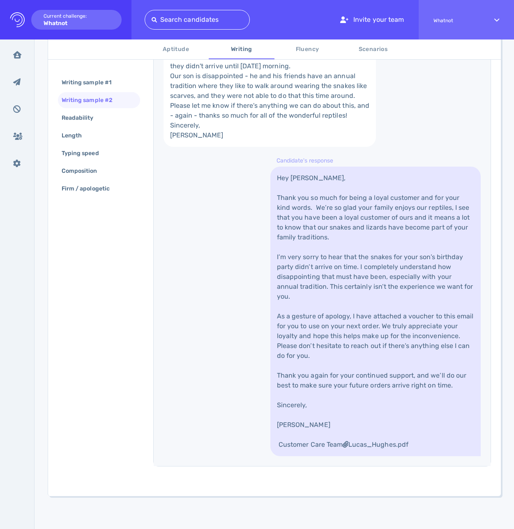
scroll to position [189, 0]
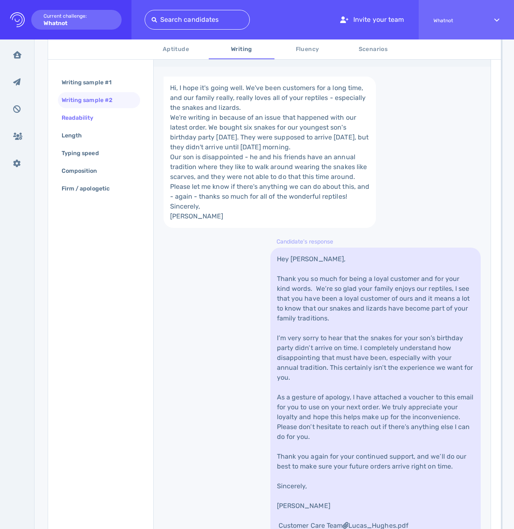
click at [86, 125] on div "Readability" at bounding box center [99, 118] width 82 height 16
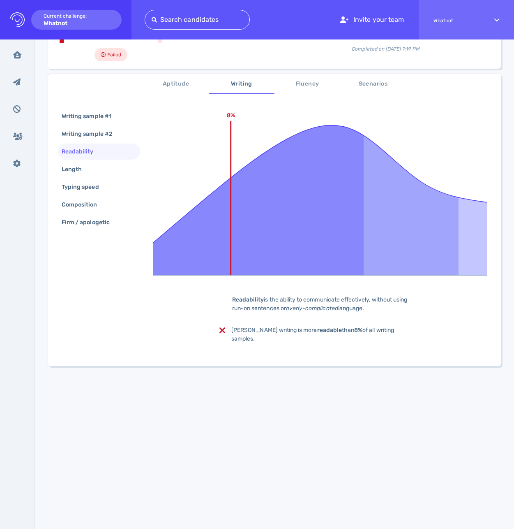
scroll to position [72, 0]
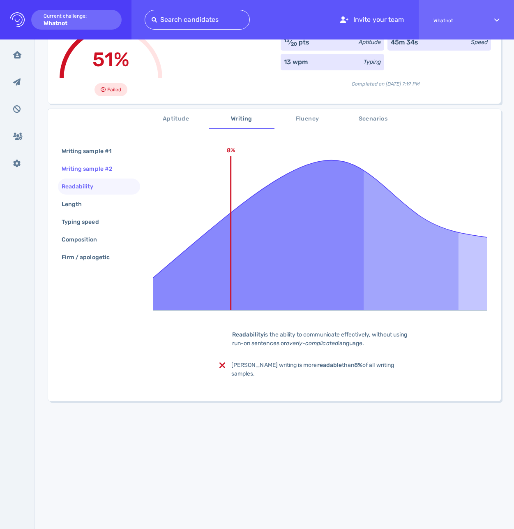
click at [73, 167] on div "Writing sample #2" at bounding box center [91, 169] width 63 height 12
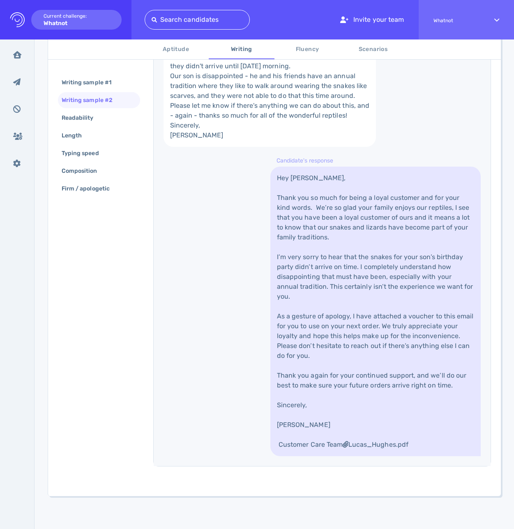
scroll to position [378, 0]
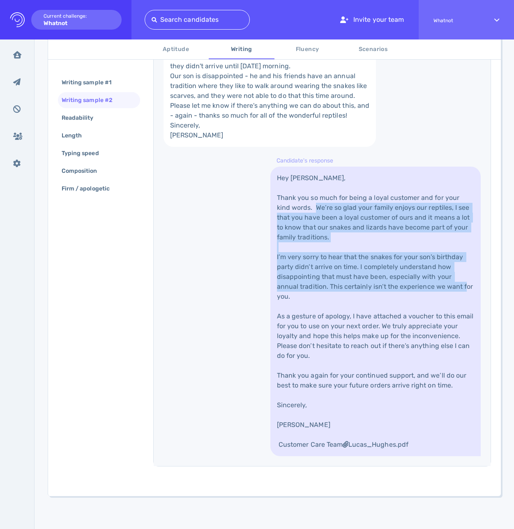
drag, startPoint x: 322, startPoint y: 199, endPoint x: 389, endPoint y: 288, distance: 111.9
click at [389, 288] on link "Hey Lucas, Thank you so much for being a loyal customer and for your kind words…" at bounding box center [376, 312] width 211 height 290
click at [378, 276] on link "Hey Lucas, Thank you so much for being a loyal customer and for your kind words…" at bounding box center [376, 312] width 211 height 290
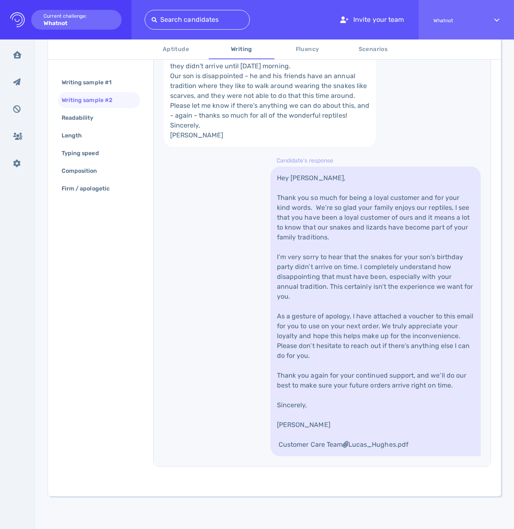
click at [192, 264] on div "Hi, I hope it's going well. We've been customers for a long time, and our famil…" at bounding box center [322, 226] width 337 height 480
click at [123, 273] on div "Writing sample #1 Writing sample #2 Readability Length Typing speed Composition…" at bounding box center [274, 216] width 453 height 560
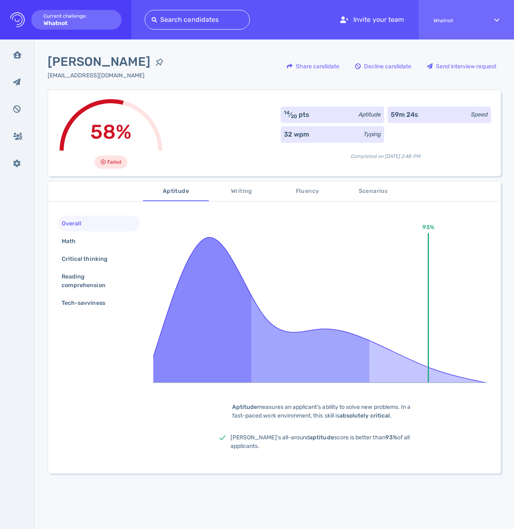
click at [249, 195] on span "Writing" at bounding box center [242, 191] width 56 height 10
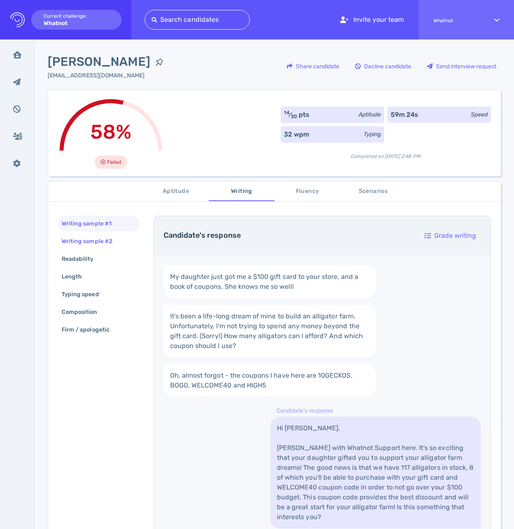
click at [109, 238] on div "Writing sample #2" at bounding box center [91, 241] width 63 height 12
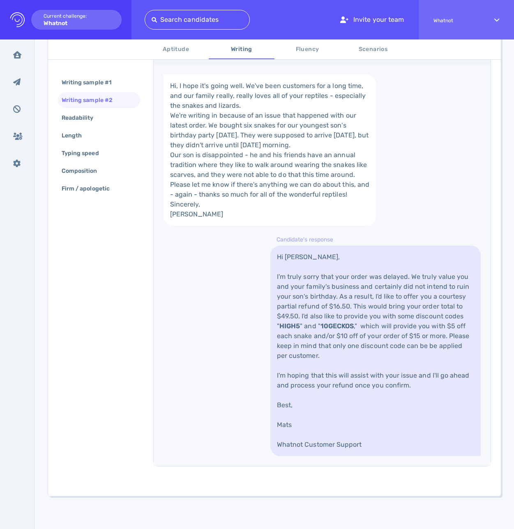
scroll to position [290, 0]
click at [358, 351] on link "Hi Anthony, I'm truly sorry that your order was delayed. We truly value you and…" at bounding box center [376, 351] width 211 height 211
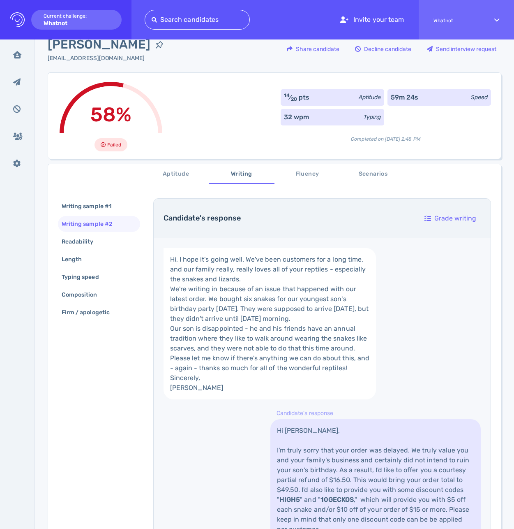
scroll to position [0, 0]
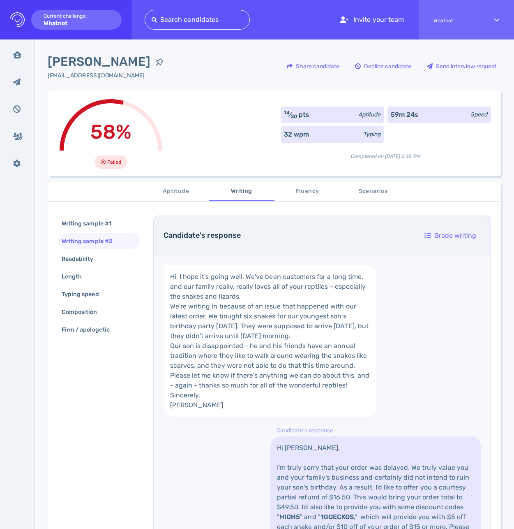
click at [213, 139] on div "58% Failed 14 ⁄ 20 pts Aptitude 59m 24s Speed 32 wpm Typing Completed on August…" at bounding box center [275, 133] width 454 height 86
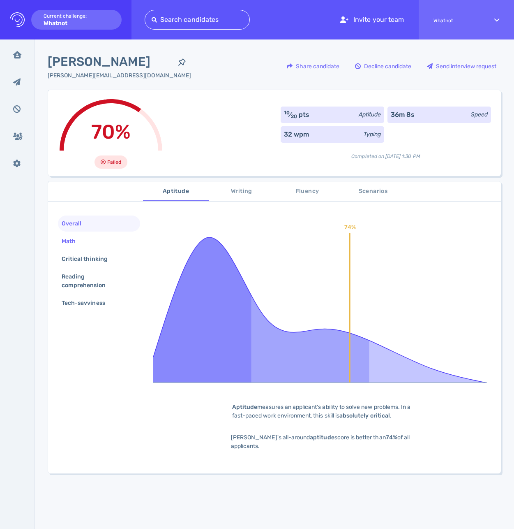
click at [86, 239] on div "Math" at bounding box center [99, 241] width 82 height 16
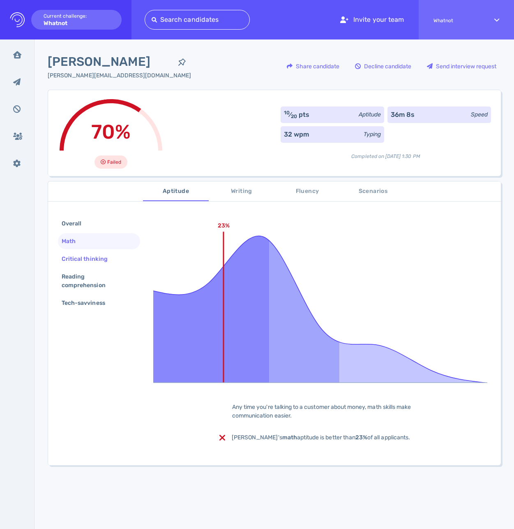
click at [81, 259] on div "Critical thinking" at bounding box center [89, 259] width 58 height 12
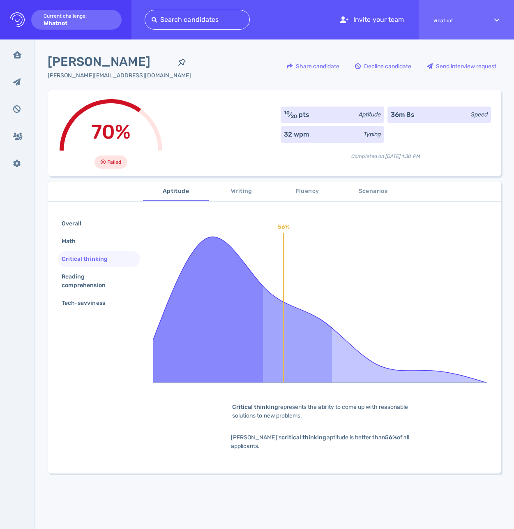
click at [228, 198] on button "Writing" at bounding box center [242, 191] width 66 height 20
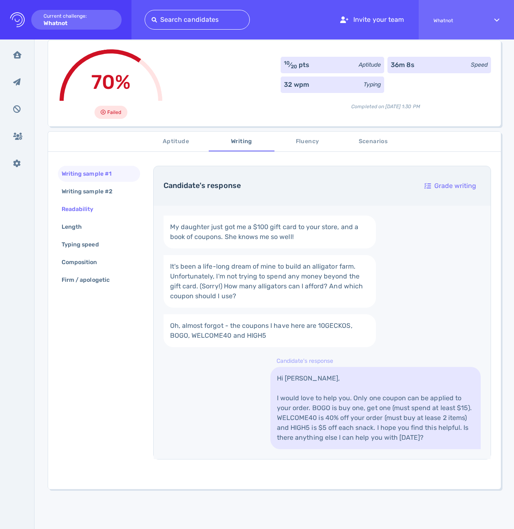
scroll to position [52, 0]
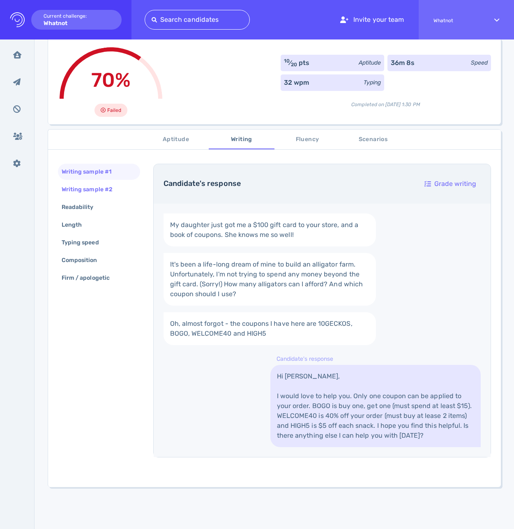
click at [86, 194] on div "Writing sample #2" at bounding box center [91, 189] width 63 height 12
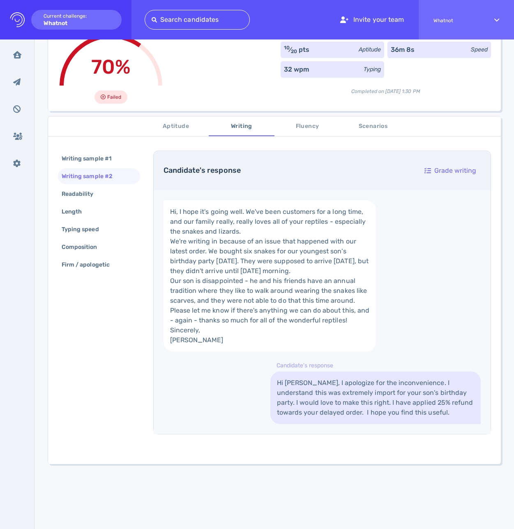
scroll to position [0, 0]
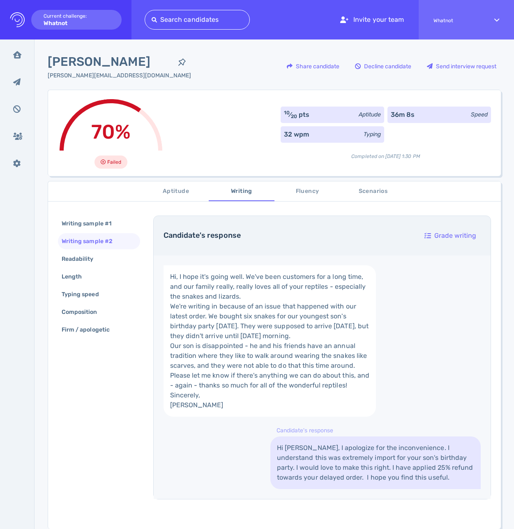
click at [107, 361] on div "Writing sample #1 Writing sample #2 Readability Length Typing speed Composition…" at bounding box center [274, 367] width 453 height 323
